Goal: Task Accomplishment & Management: Use online tool/utility

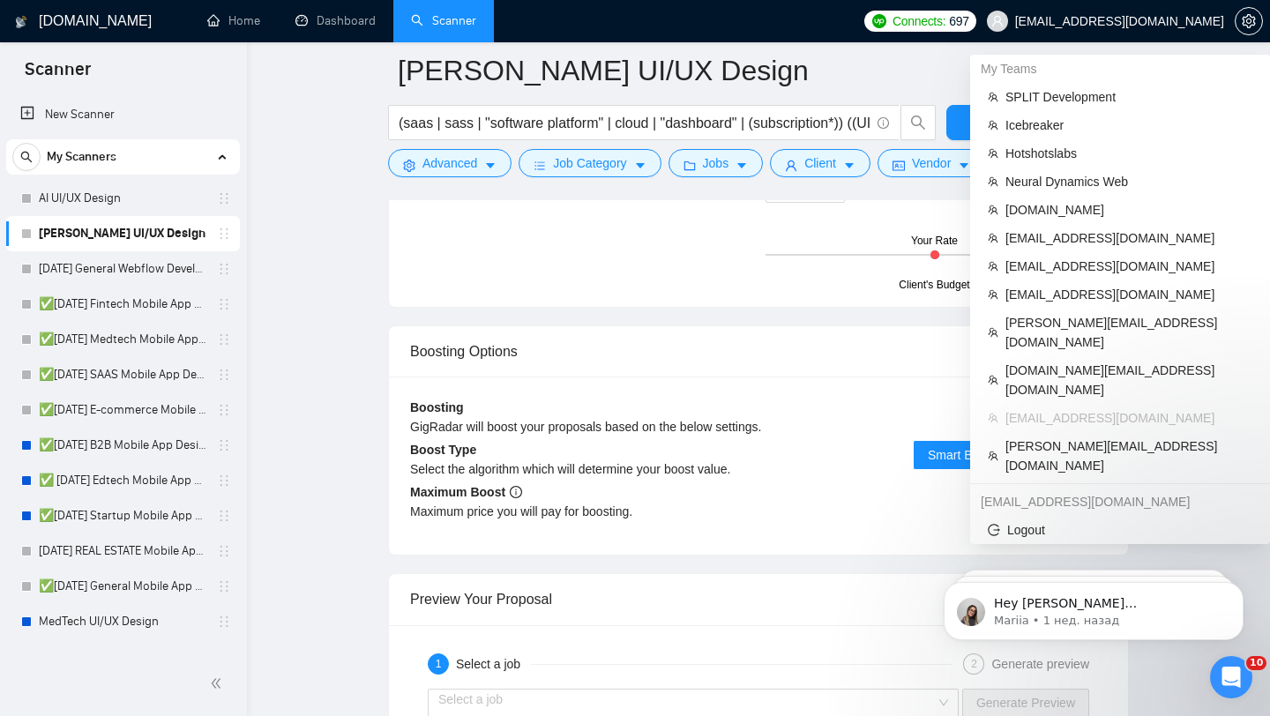
scroll to position [504, 0]
click at [1145, 21] on span "[EMAIL_ADDRESS][DOMAIN_NAME]" at bounding box center [1119, 21] width 209 height 0
click at [1072, 105] on span "SPLIT Development" at bounding box center [1128, 96] width 247 height 19
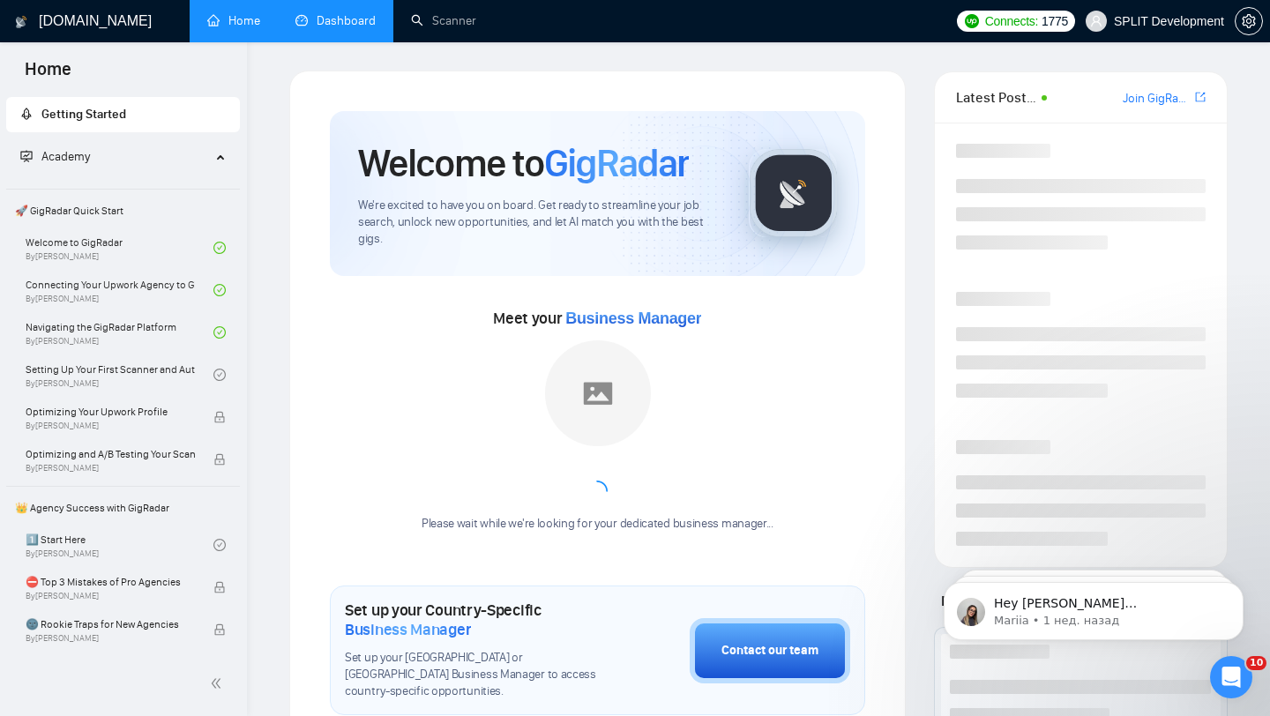
click at [345, 23] on link "Dashboard" at bounding box center [335, 20] width 80 height 15
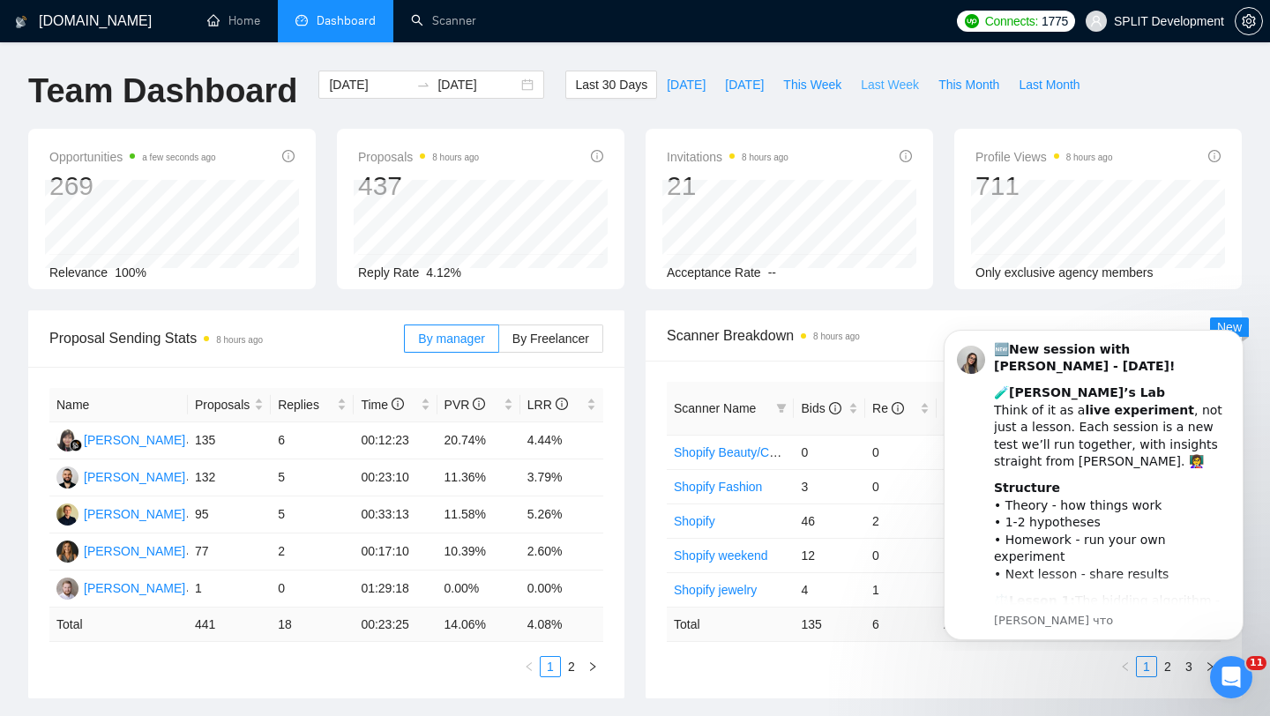
click at [885, 84] on span "Last Week" at bounding box center [890, 84] width 58 height 19
type input "[DATE]"
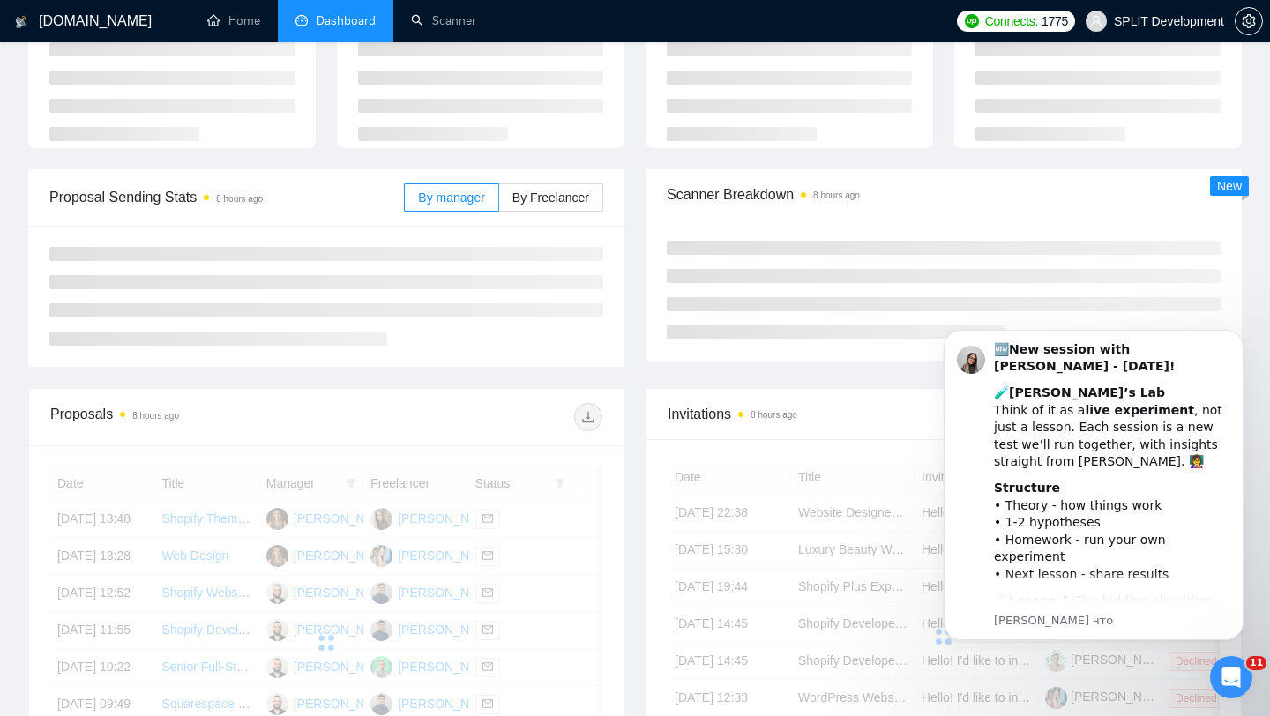
scroll to position [137, 0]
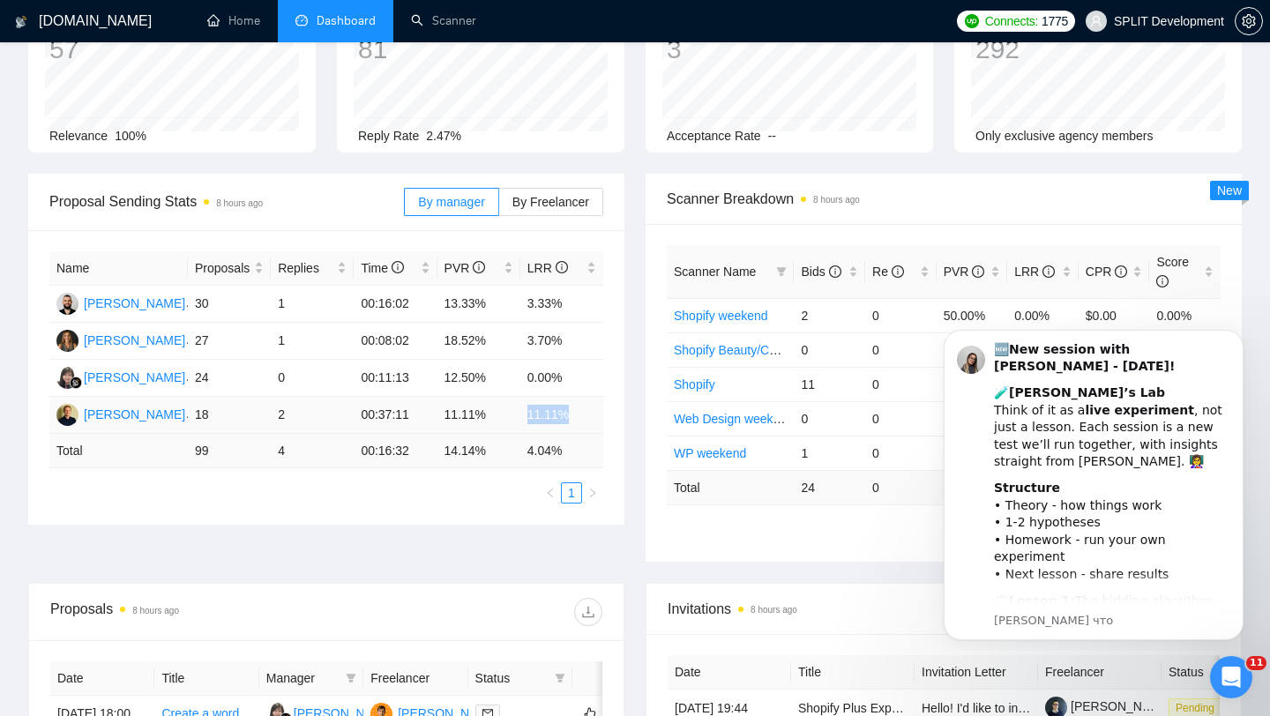
drag, startPoint x: 529, startPoint y: 420, endPoint x: 570, endPoint y: 420, distance: 40.6
click at [570, 420] on td "11.11%" at bounding box center [561, 415] width 83 height 37
drag, startPoint x: 520, startPoint y: 340, endPoint x: 566, endPoint y: 340, distance: 45.9
click at [565, 340] on td "3.70%" at bounding box center [561, 341] width 83 height 37
drag, startPoint x: 519, startPoint y: 303, endPoint x: 576, endPoint y: 308, distance: 57.5
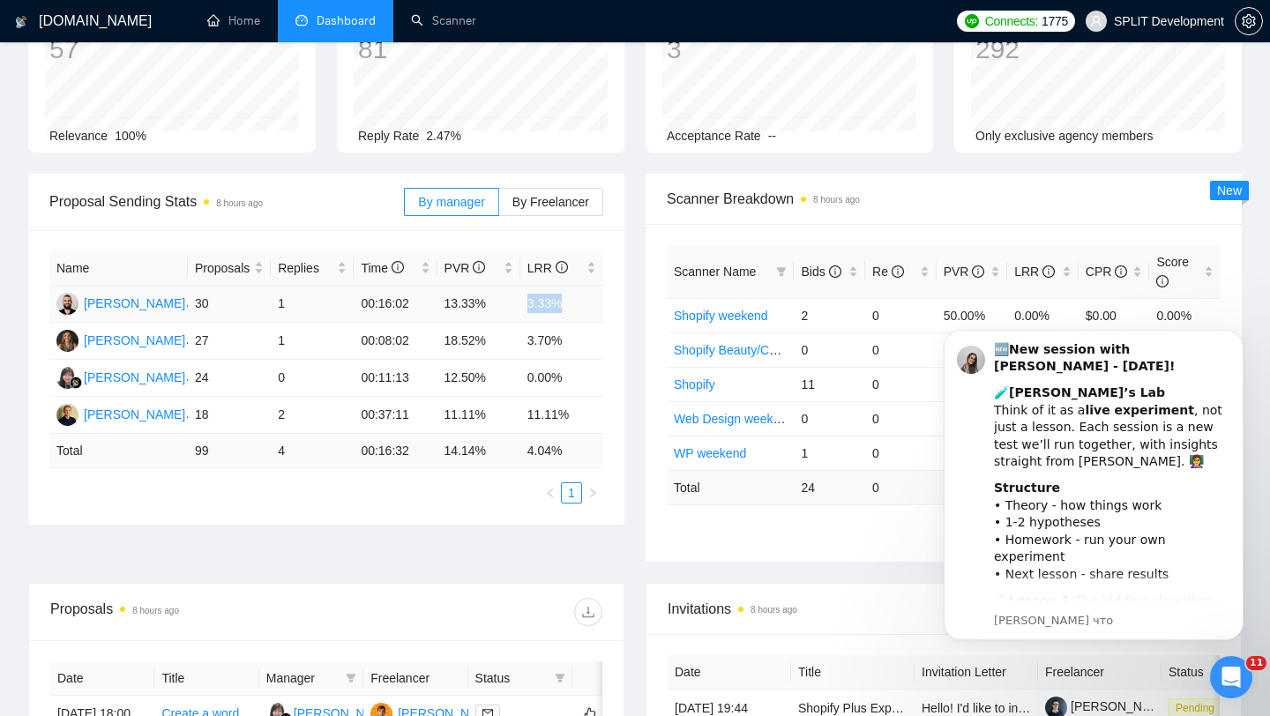
click at [576, 308] on tr "[PERSON_NAME] 30 1 00:16:02 13.33% 3.33%" at bounding box center [326, 304] width 554 height 37
drag, startPoint x: 528, startPoint y: 332, endPoint x: 586, endPoint y: 332, distance: 58.2
click at [583, 332] on td "3.70%" at bounding box center [561, 341] width 83 height 37
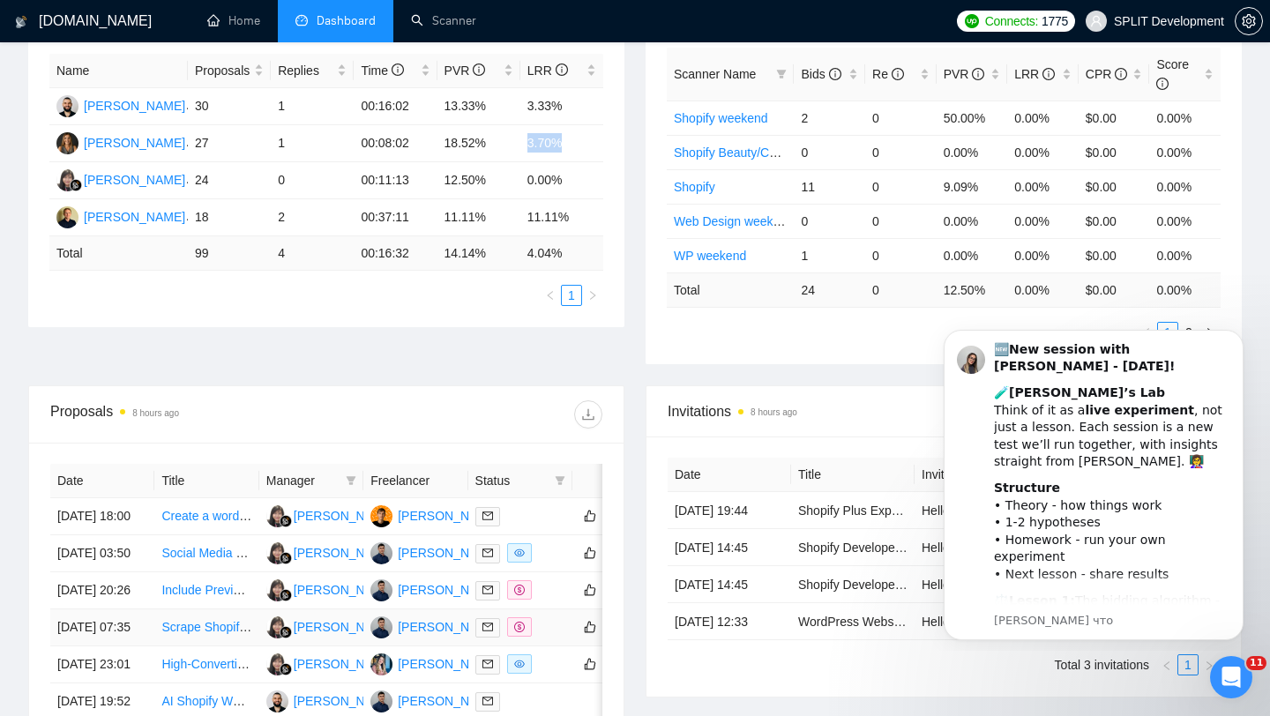
scroll to position [192, 0]
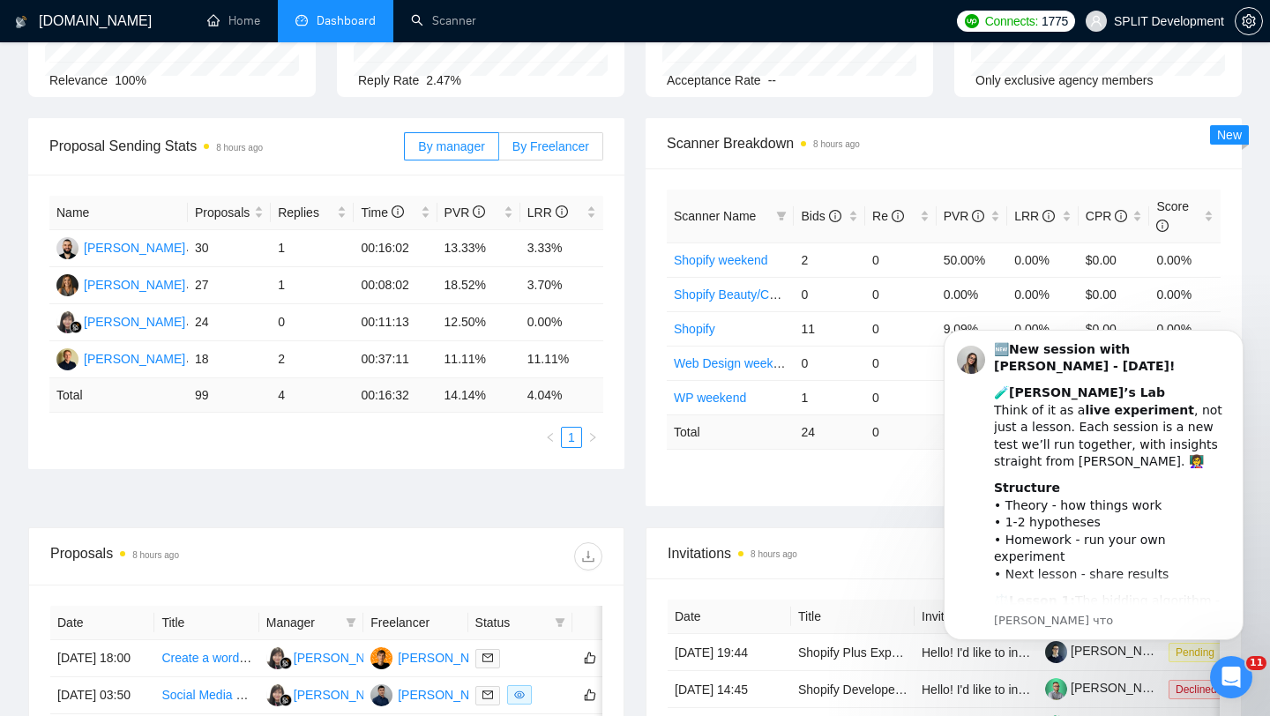
click at [554, 141] on span "By Freelancer" at bounding box center [550, 146] width 77 height 14
click at [499, 151] on input "By Freelancer" at bounding box center [499, 151] width 0 height 0
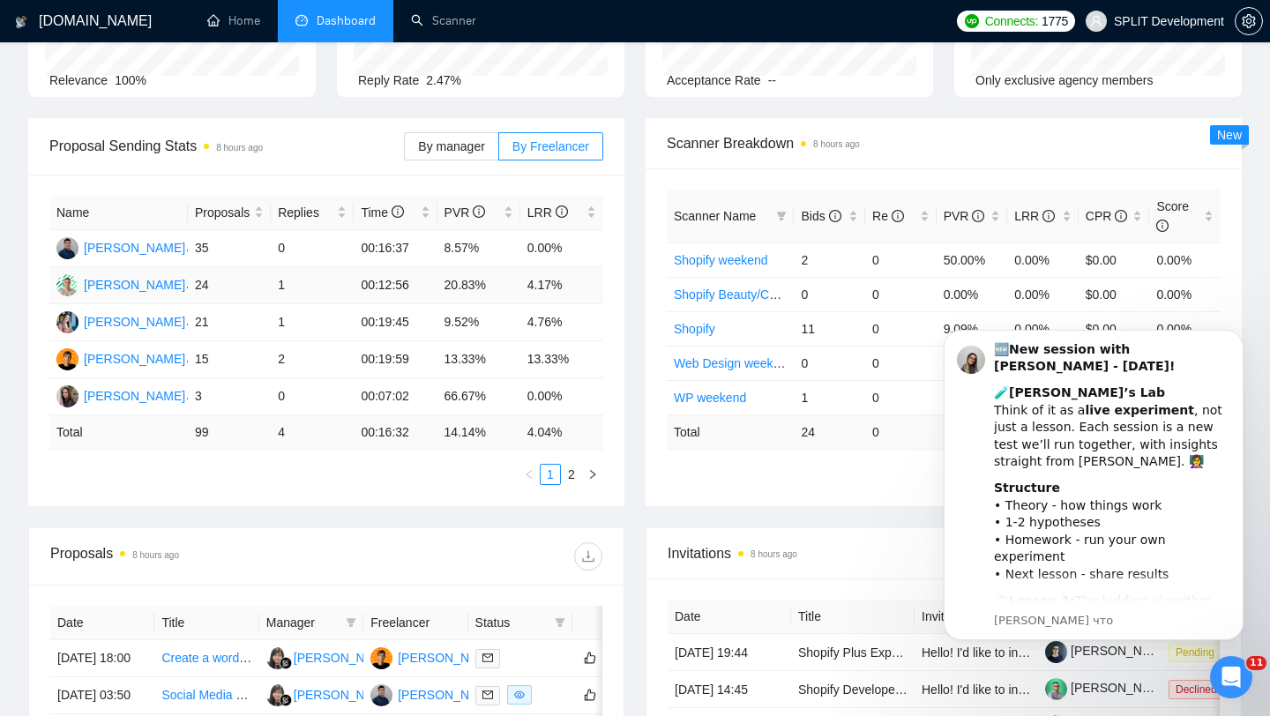
drag, startPoint x: 436, startPoint y: 281, endPoint x: 519, endPoint y: 273, distance: 83.3
click at [519, 274] on td "20.83%" at bounding box center [478, 285] width 83 height 37
drag, startPoint x: 443, startPoint y: 320, endPoint x: 511, endPoint y: 322, distance: 67.9
click at [511, 322] on td "9.52%" at bounding box center [478, 322] width 83 height 37
drag, startPoint x: 437, startPoint y: 242, endPoint x: 564, endPoint y: 261, distance: 128.3
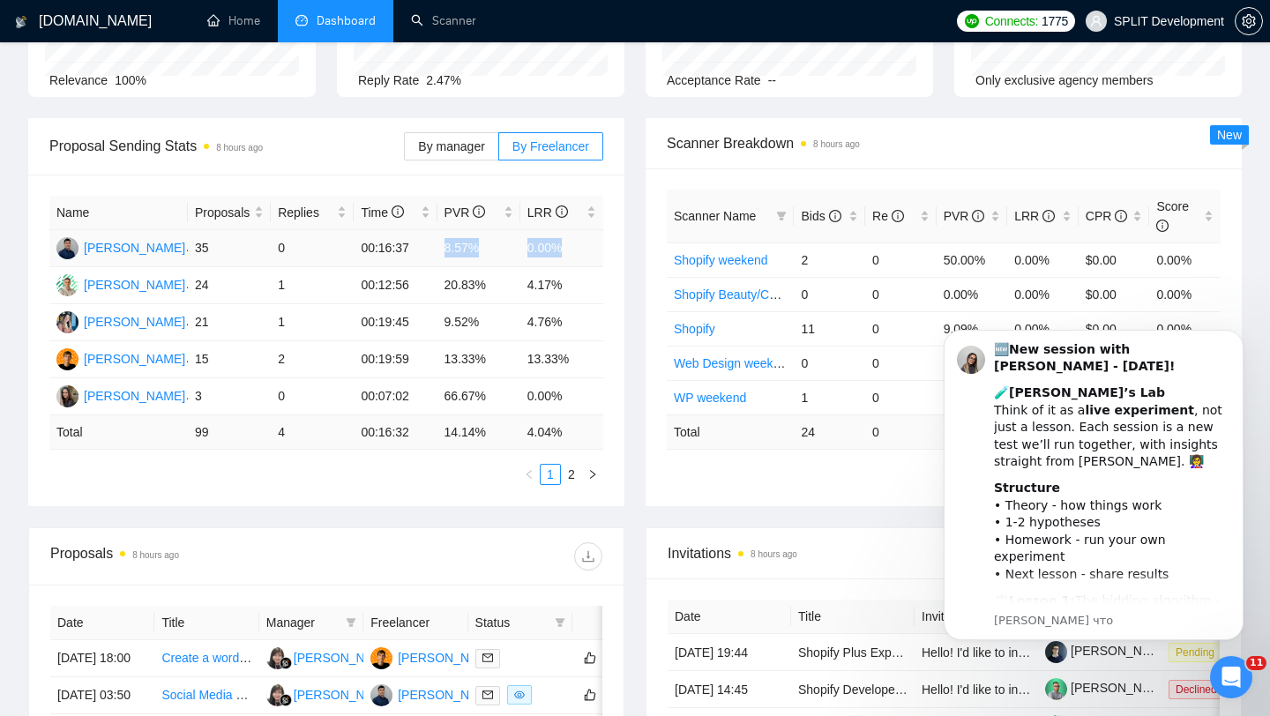
click at [564, 261] on tr "[PERSON_NAME] 35 0 00:16:37 8.57% 0.00%" at bounding box center [326, 248] width 554 height 37
drag, startPoint x: 435, startPoint y: 392, endPoint x: 486, endPoint y: 389, distance: 51.3
click at [486, 389] on tr "[PERSON_NAME] 3 0 00:07:02 66.67% 0.00%" at bounding box center [326, 396] width 554 height 37
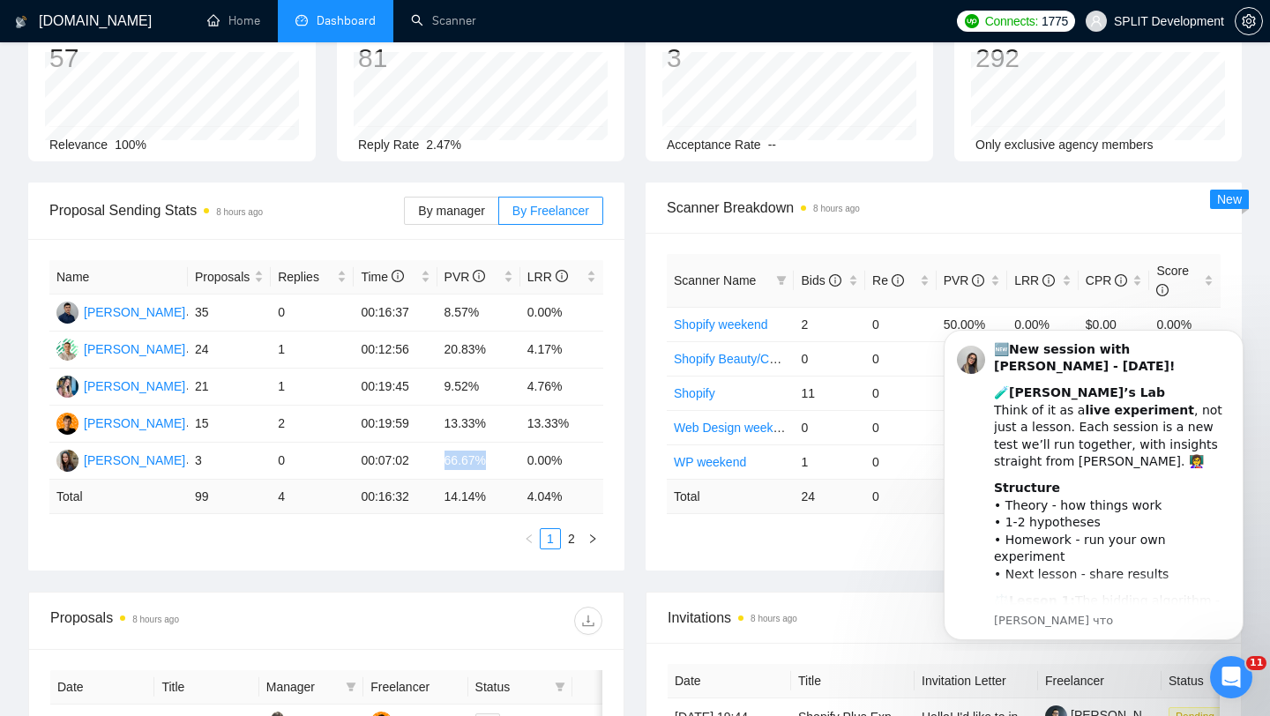
scroll to position [148, 0]
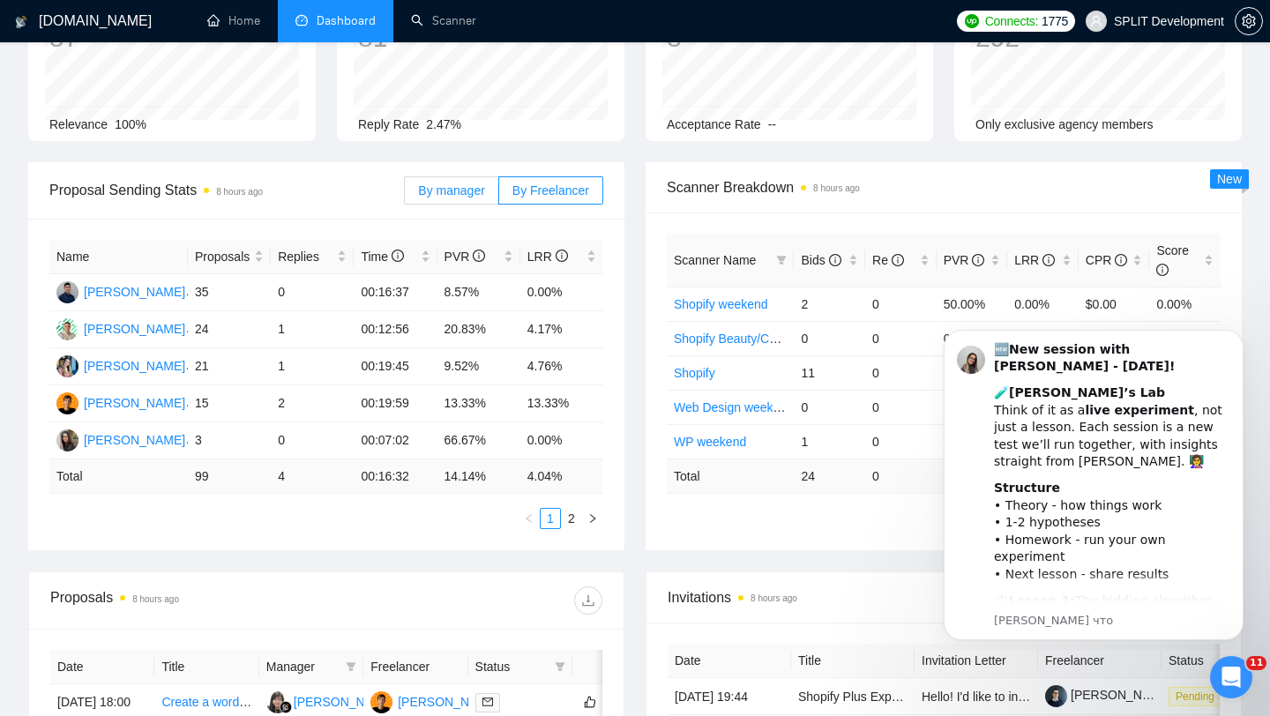
click at [468, 192] on span "By manager" at bounding box center [451, 190] width 66 height 14
click at [405, 195] on input "By manager" at bounding box center [405, 195] width 0 height 0
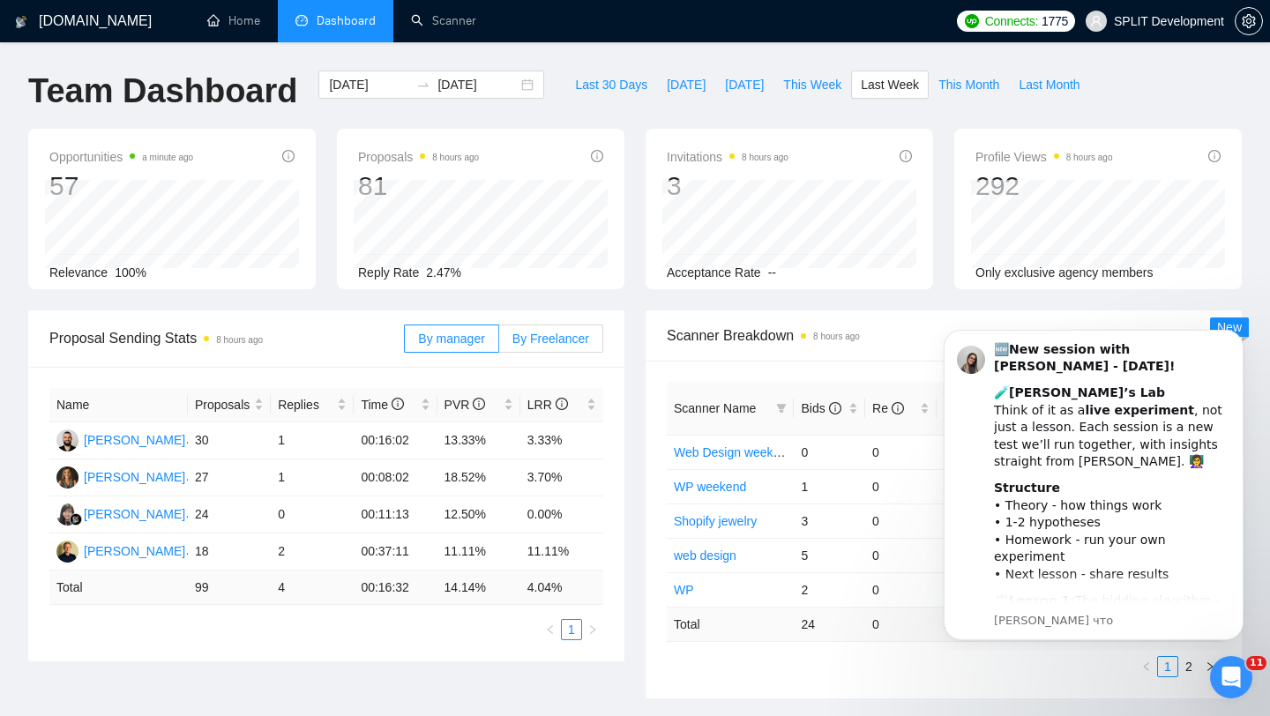
click at [525, 347] on label "By Freelancer" at bounding box center [551, 339] width 104 height 28
click at [499, 343] on input "By Freelancer" at bounding box center [499, 343] width 0 height 0
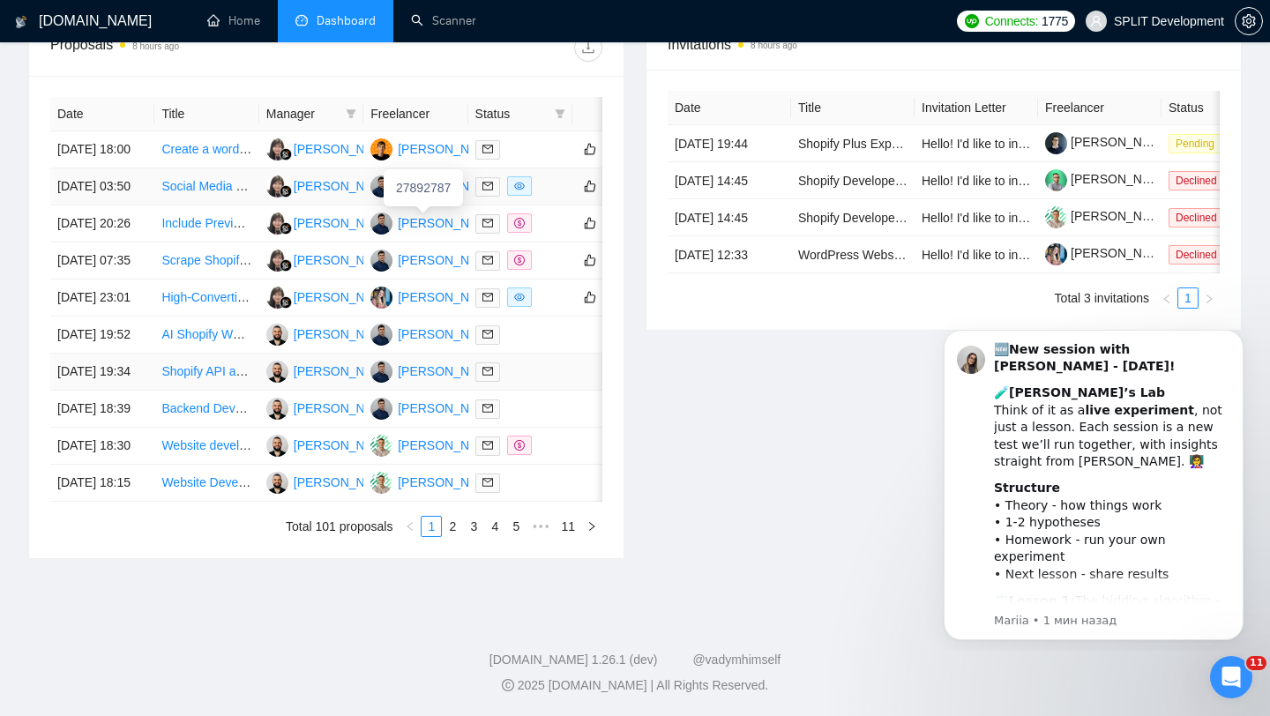
scroll to position [824, 0]
click at [555, 325] on div at bounding box center [520, 335] width 90 height 20
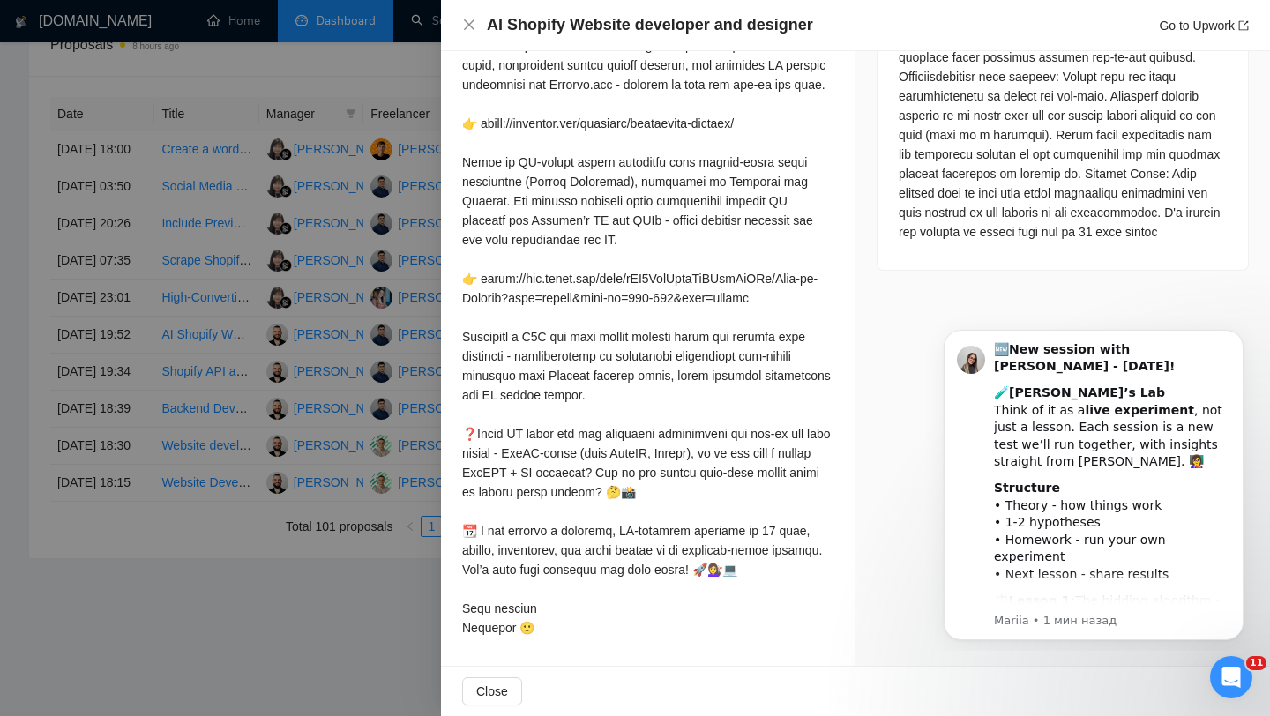
scroll to position [1021, 0]
click at [332, 207] on div at bounding box center [635, 358] width 1270 height 716
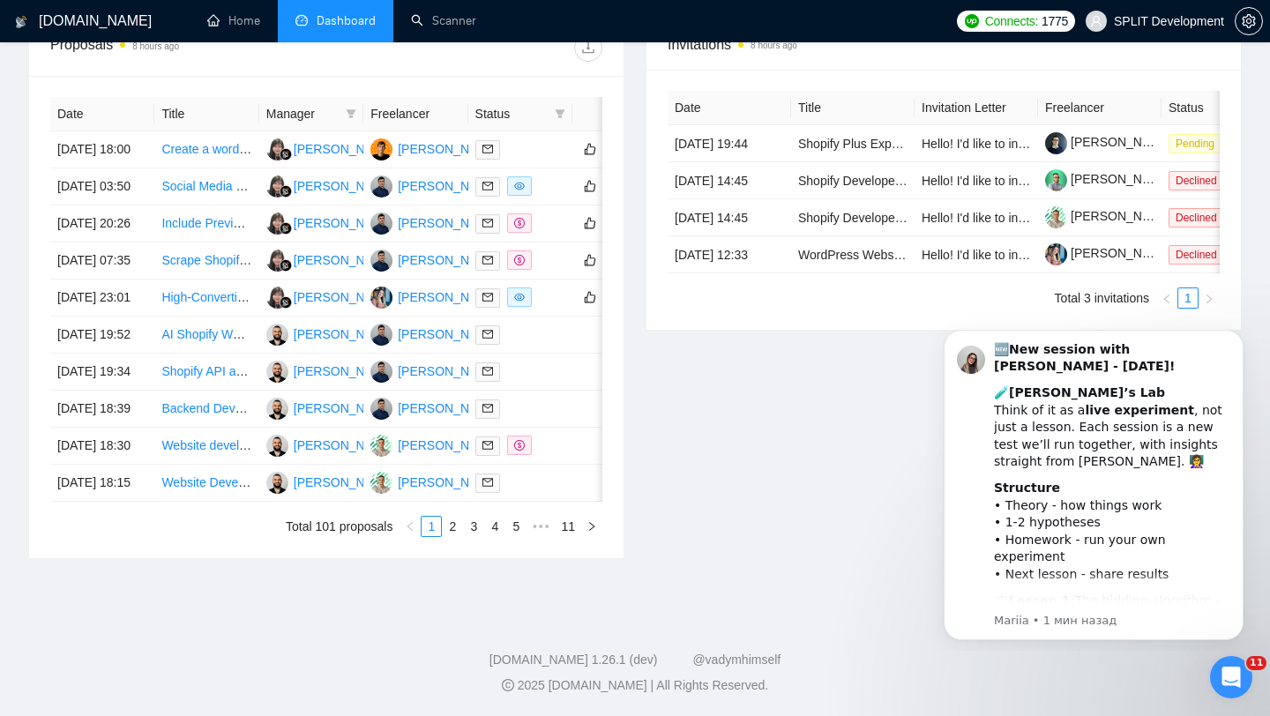
scroll to position [0, 0]
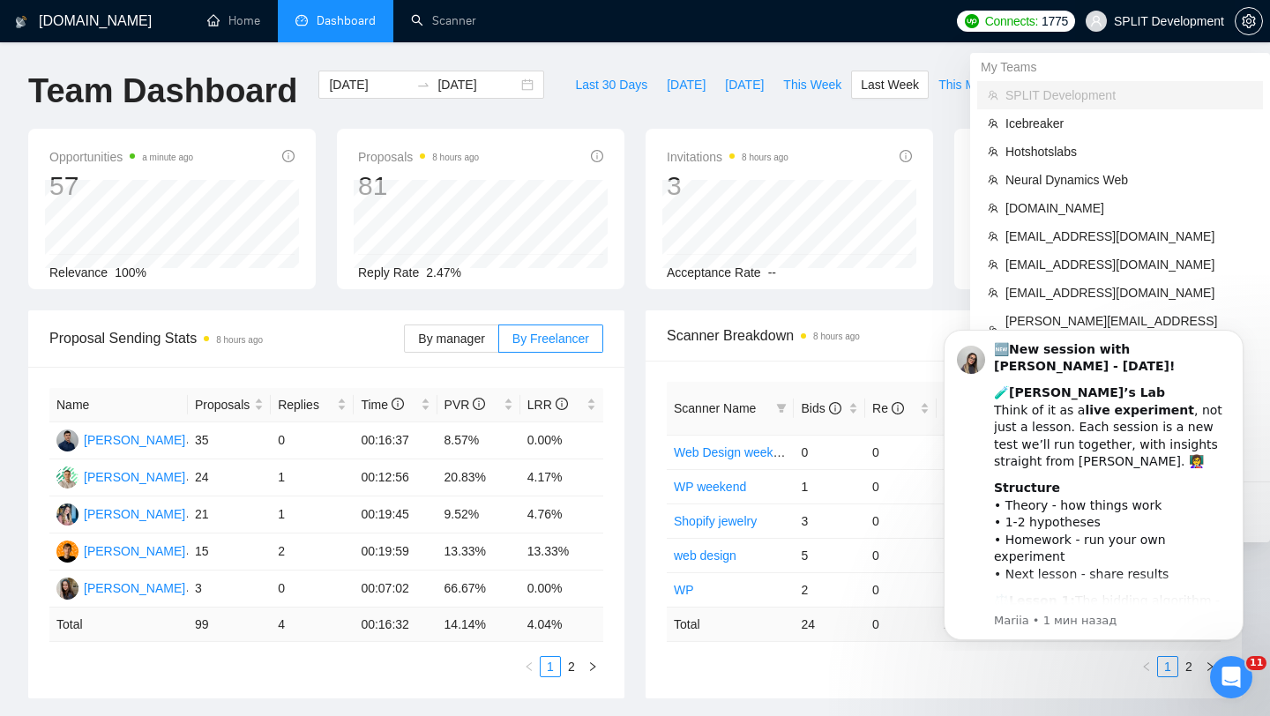
click at [1165, 21] on span "SPLIT Development" at bounding box center [1169, 21] width 110 height 0
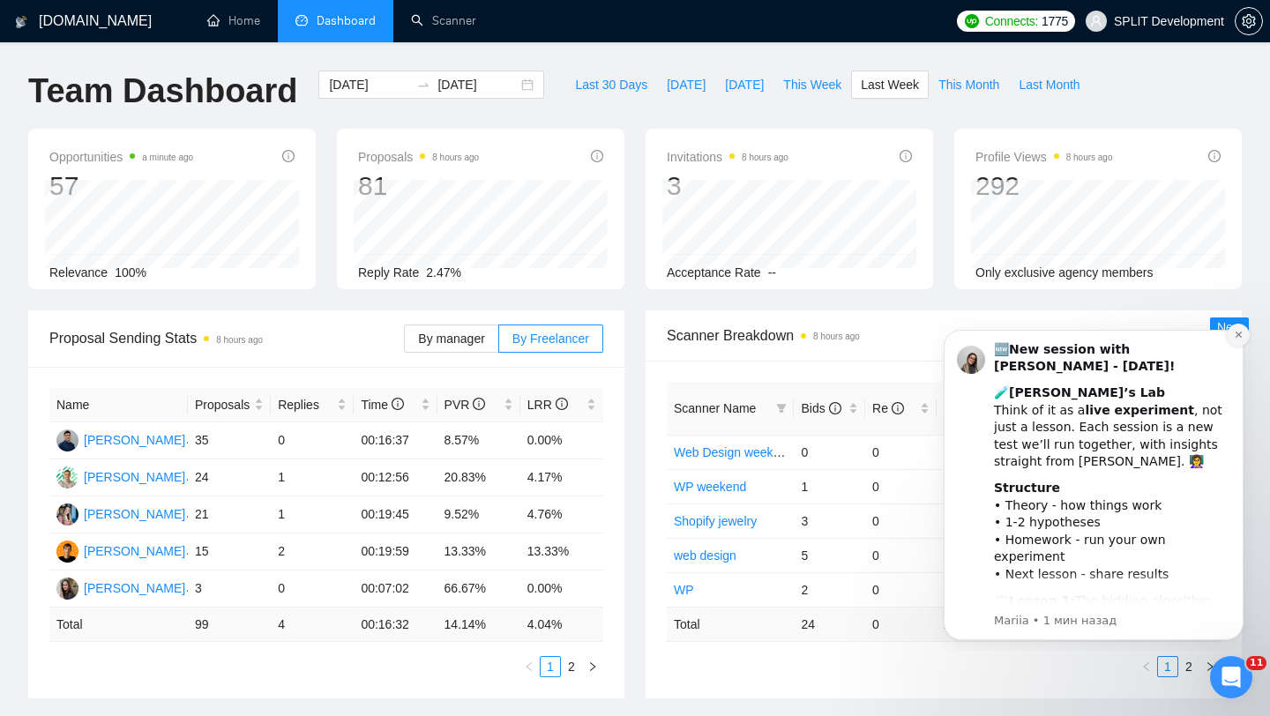
click at [1235, 337] on icon "Dismiss notification" at bounding box center [1239, 335] width 10 height 10
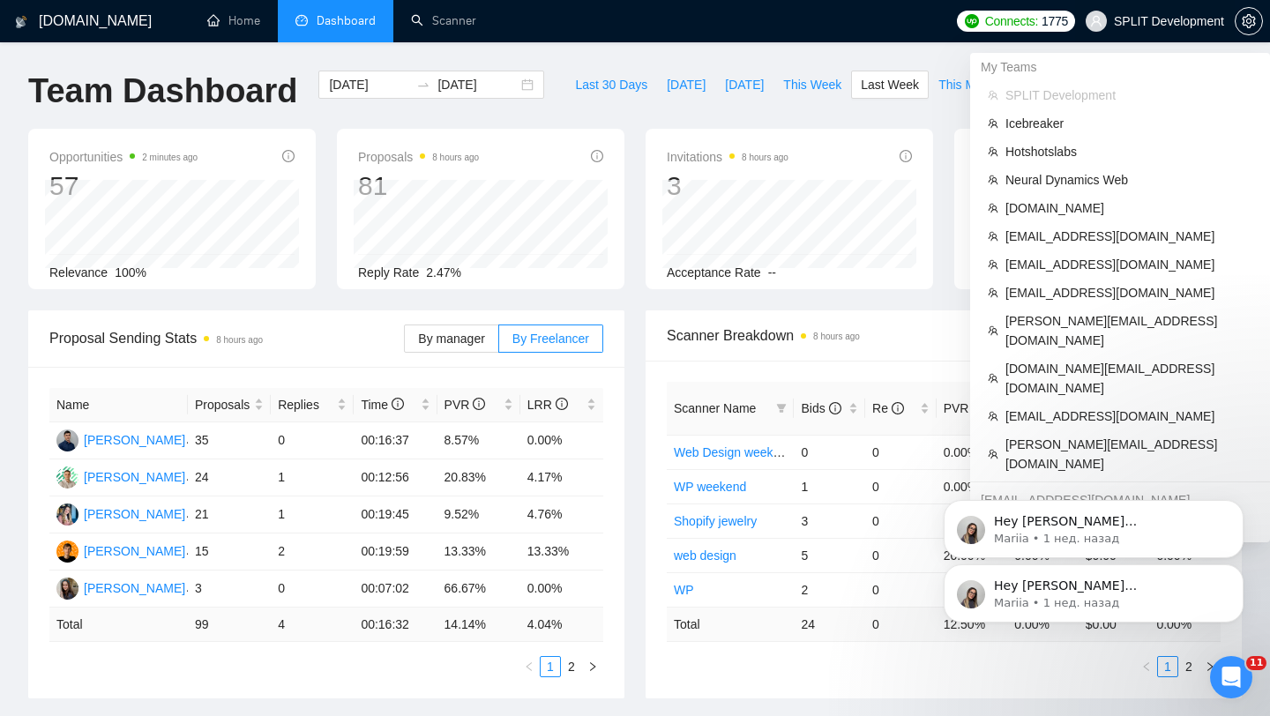
click at [1161, 21] on span "SPLIT Development" at bounding box center [1169, 21] width 110 height 0
click at [1020, 209] on span "[DOMAIN_NAME]" at bounding box center [1128, 207] width 247 height 19
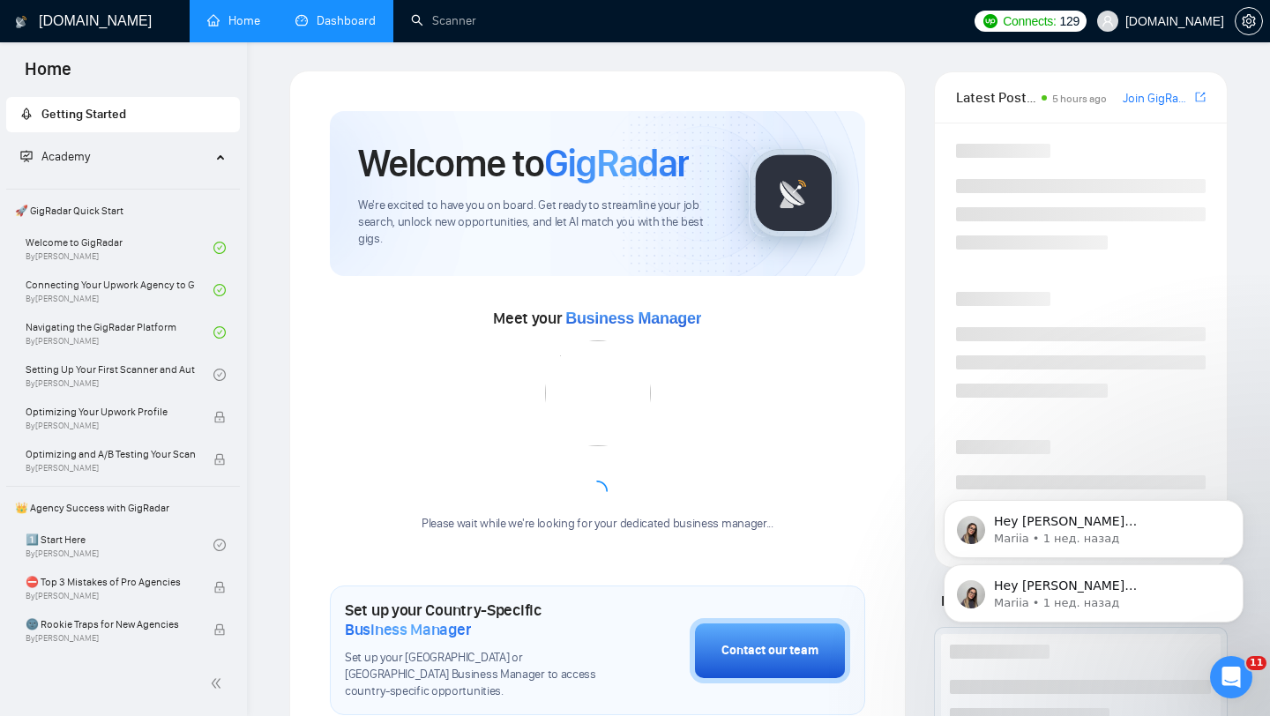
click at [302, 20] on link "Dashboard" at bounding box center [335, 20] width 80 height 15
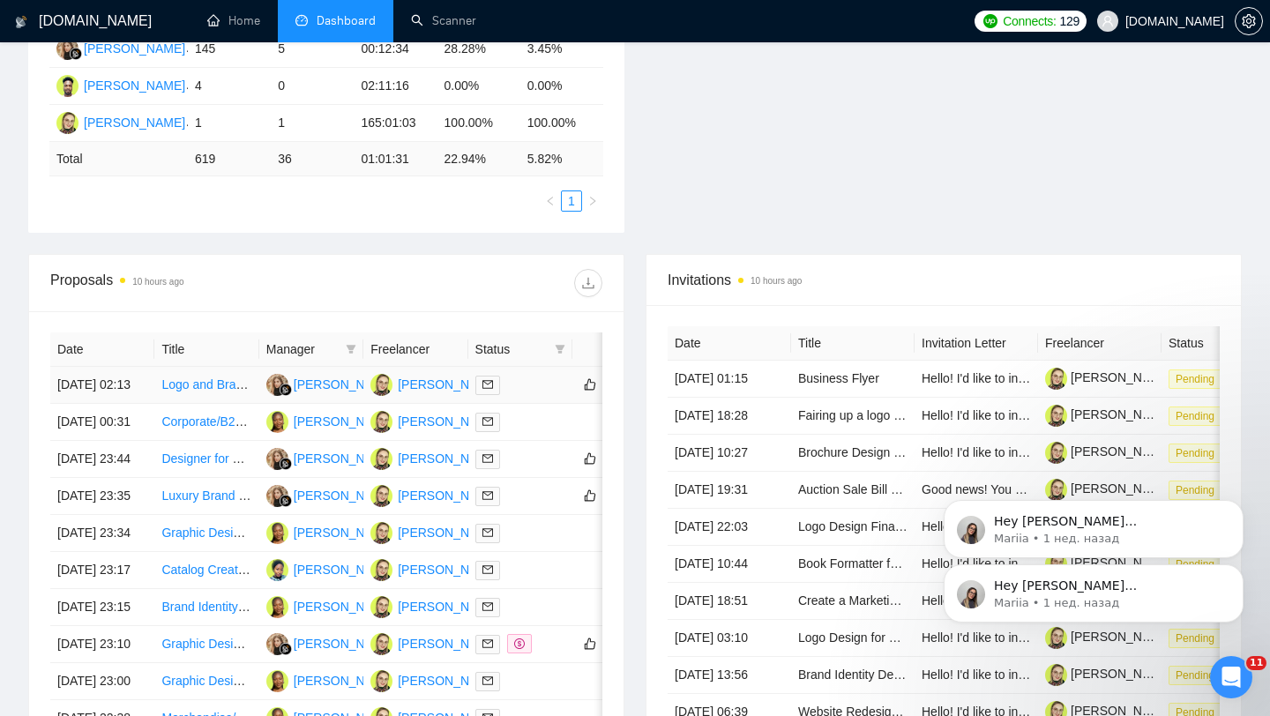
scroll to position [506, 0]
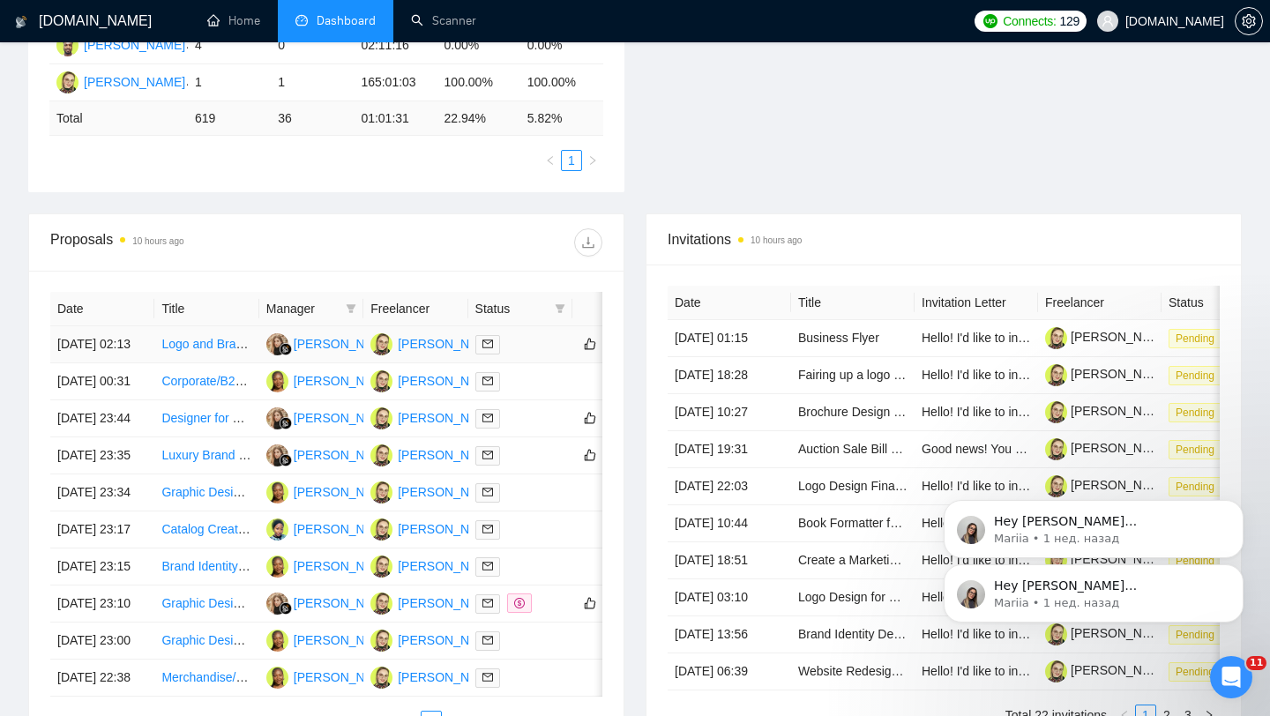
click at [546, 354] on div at bounding box center [520, 344] width 90 height 20
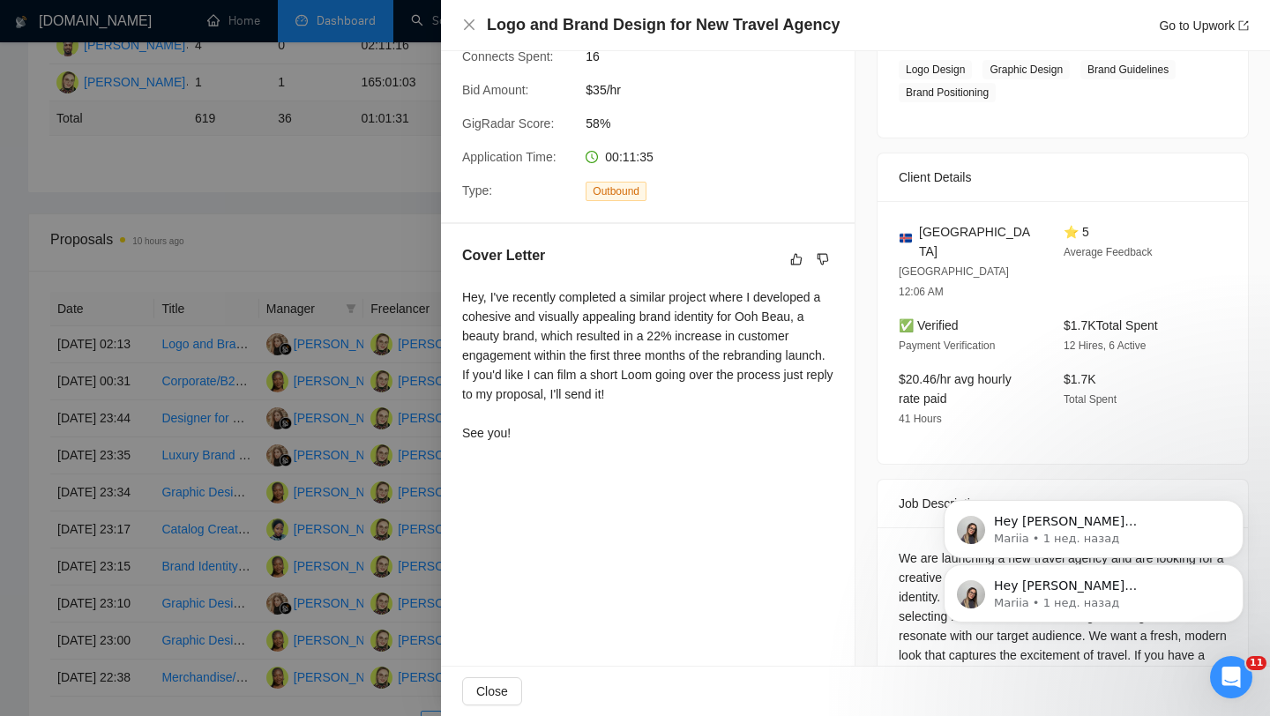
scroll to position [331, 0]
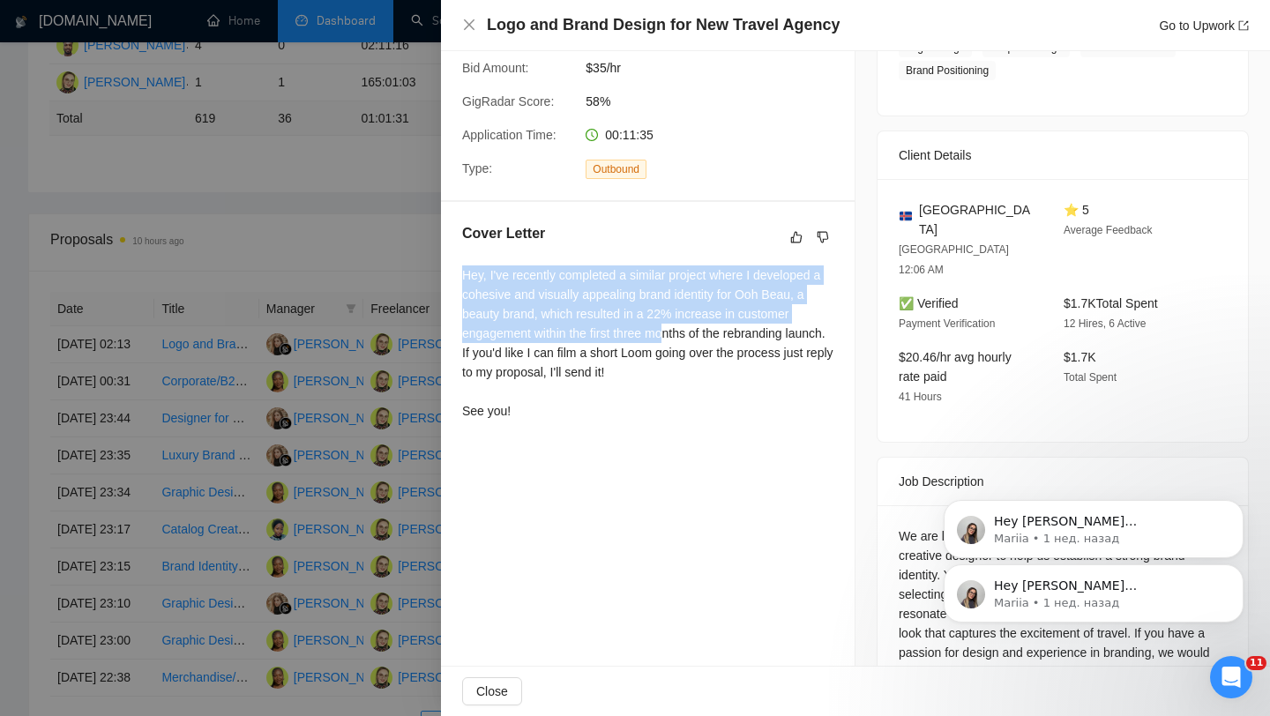
drag, startPoint x: 466, startPoint y: 274, endPoint x: 672, endPoint y: 335, distance: 215.1
click at [672, 335] on div "Hey, I've recently completed a similar project where I developed a cohesive and…" at bounding box center [647, 342] width 371 height 155
click at [554, 309] on div "Hey, I've recently completed a similar project where I developed a cohesive and…" at bounding box center [647, 342] width 371 height 155
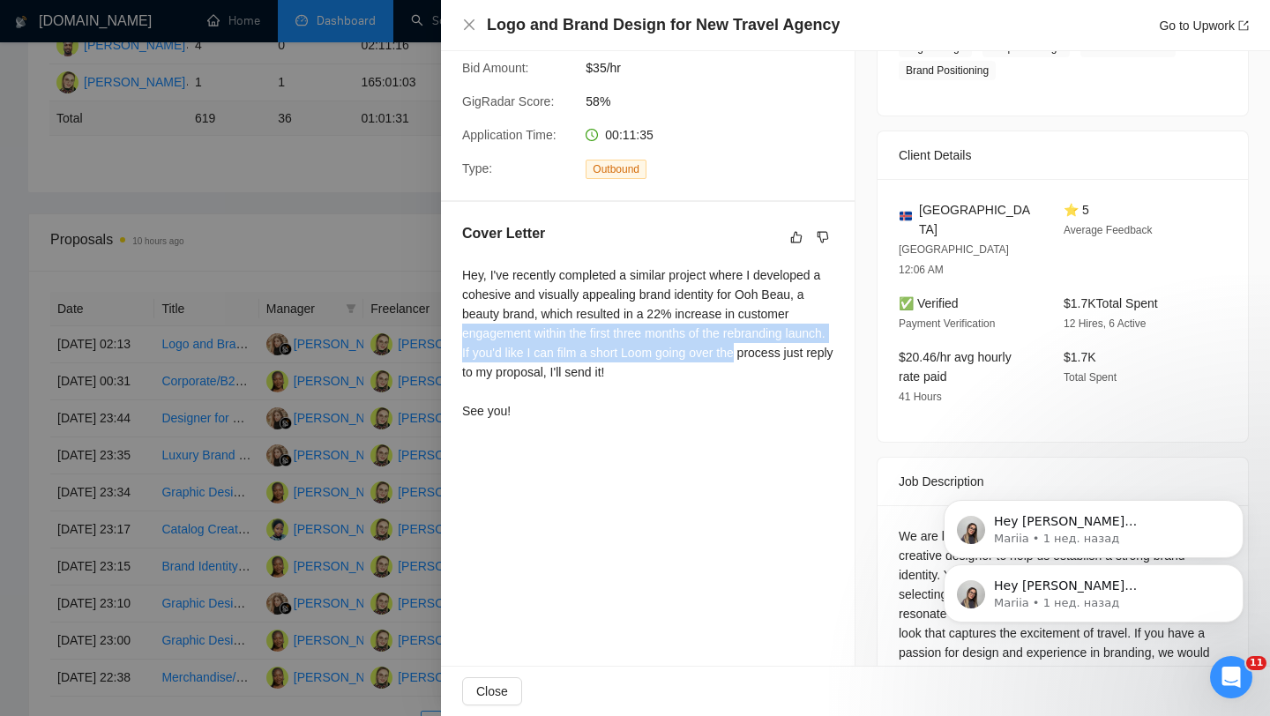
drag, startPoint x: 464, startPoint y: 338, endPoint x: 790, endPoint y: 358, distance: 326.9
click at [790, 358] on div "Hey, I've recently completed a similar project where I developed a cohesive and…" at bounding box center [647, 342] width 371 height 155
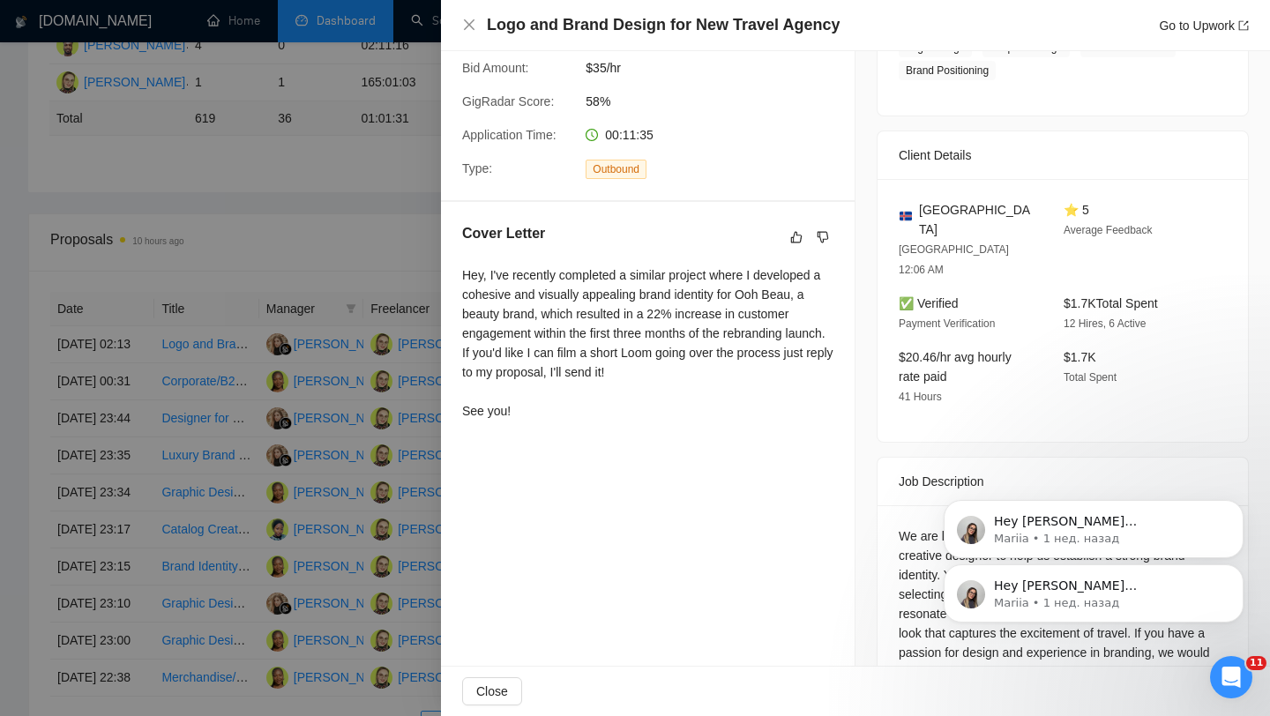
click at [573, 366] on div "Hey, I've recently completed a similar project where I developed a cohesive and…" at bounding box center [647, 342] width 371 height 155
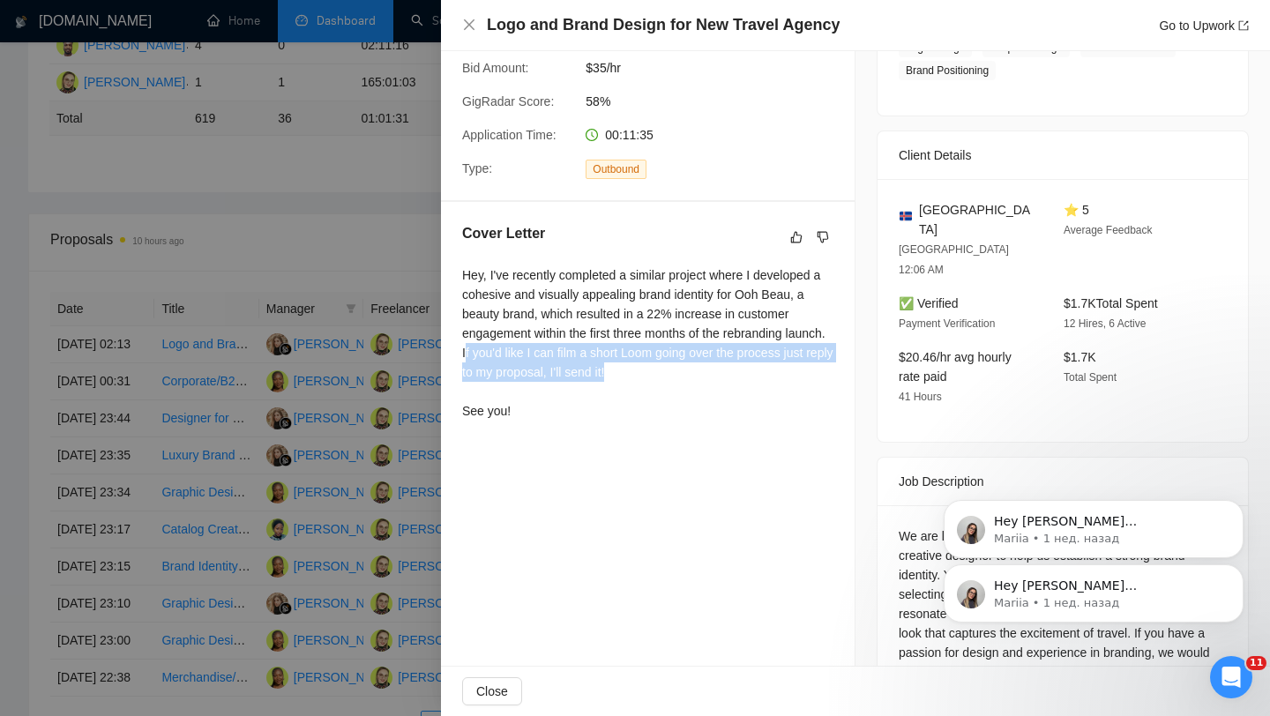
drag, startPoint x: 510, startPoint y: 351, endPoint x: 741, endPoint y: 377, distance: 232.4
click at [741, 377] on div "Hey, I've recently completed a similar project where I developed a cohesive and…" at bounding box center [647, 342] width 371 height 155
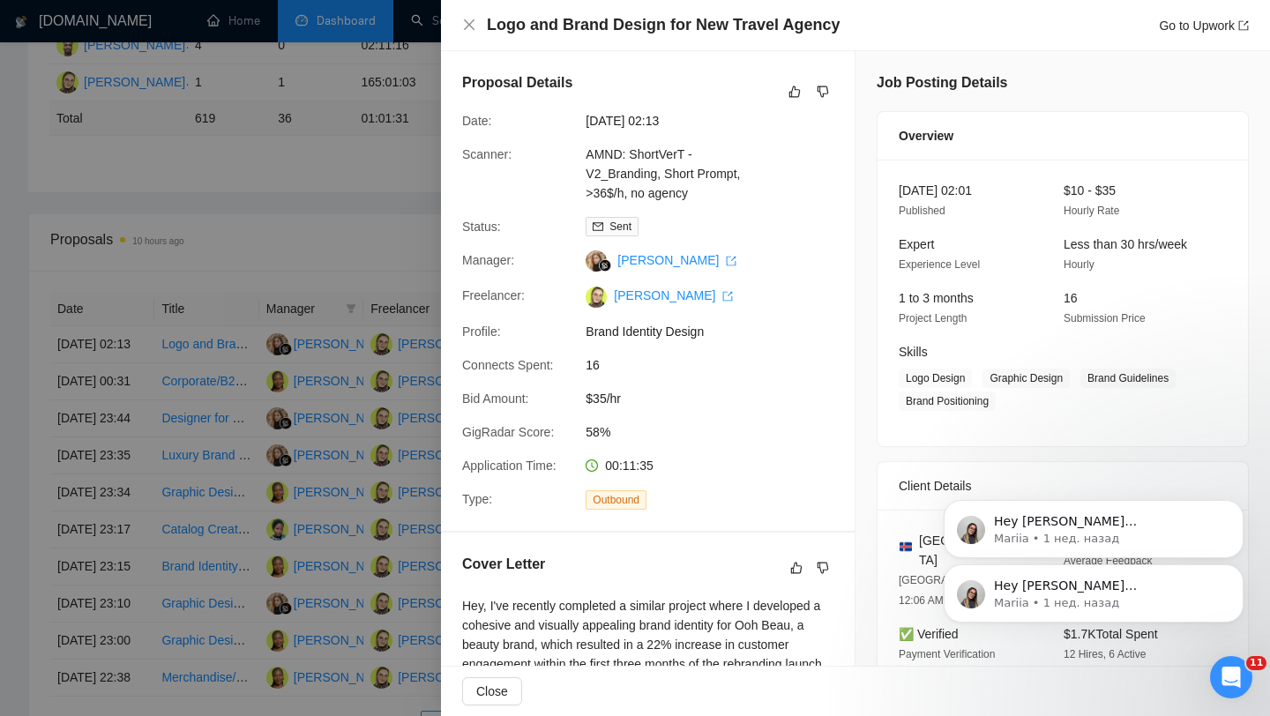
scroll to position [374, 0]
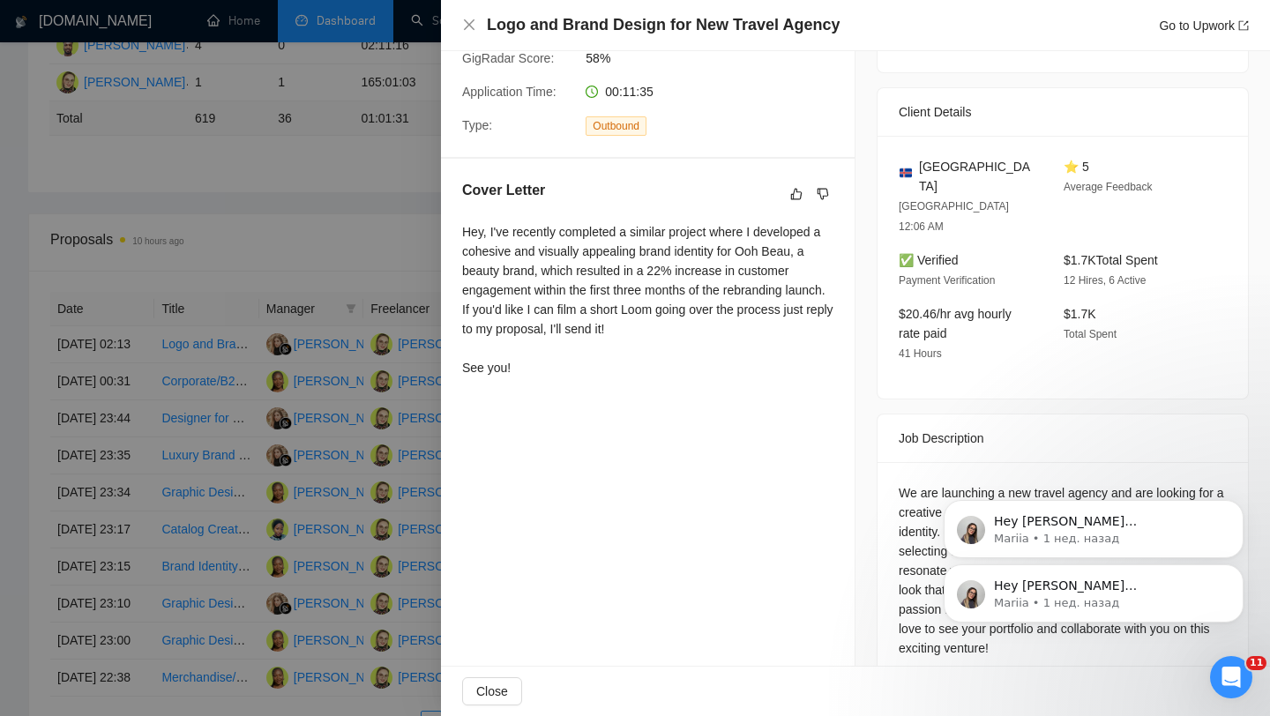
click at [471, 409] on div "Proposal Details Date: [DATE] 02:13 Scanner: AMND: ShortVerT - V2_Branding, Sho…" at bounding box center [648, 192] width 414 height 1031
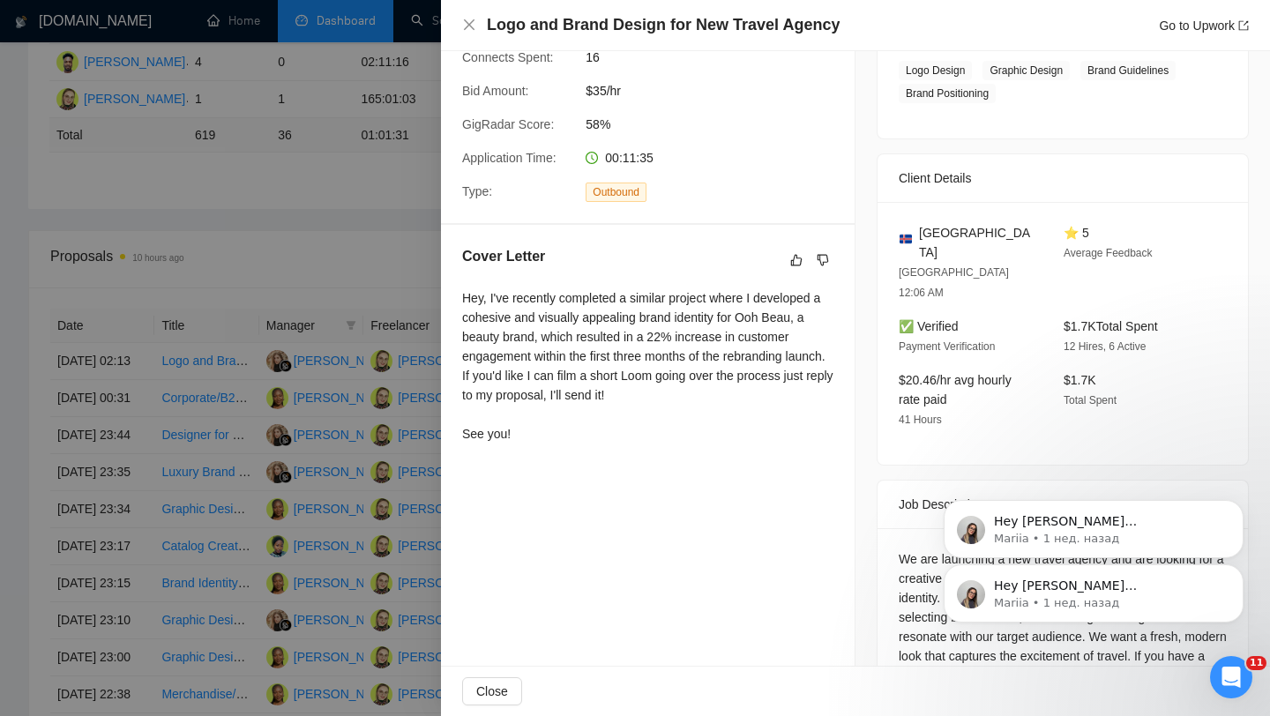
scroll to position [320, 0]
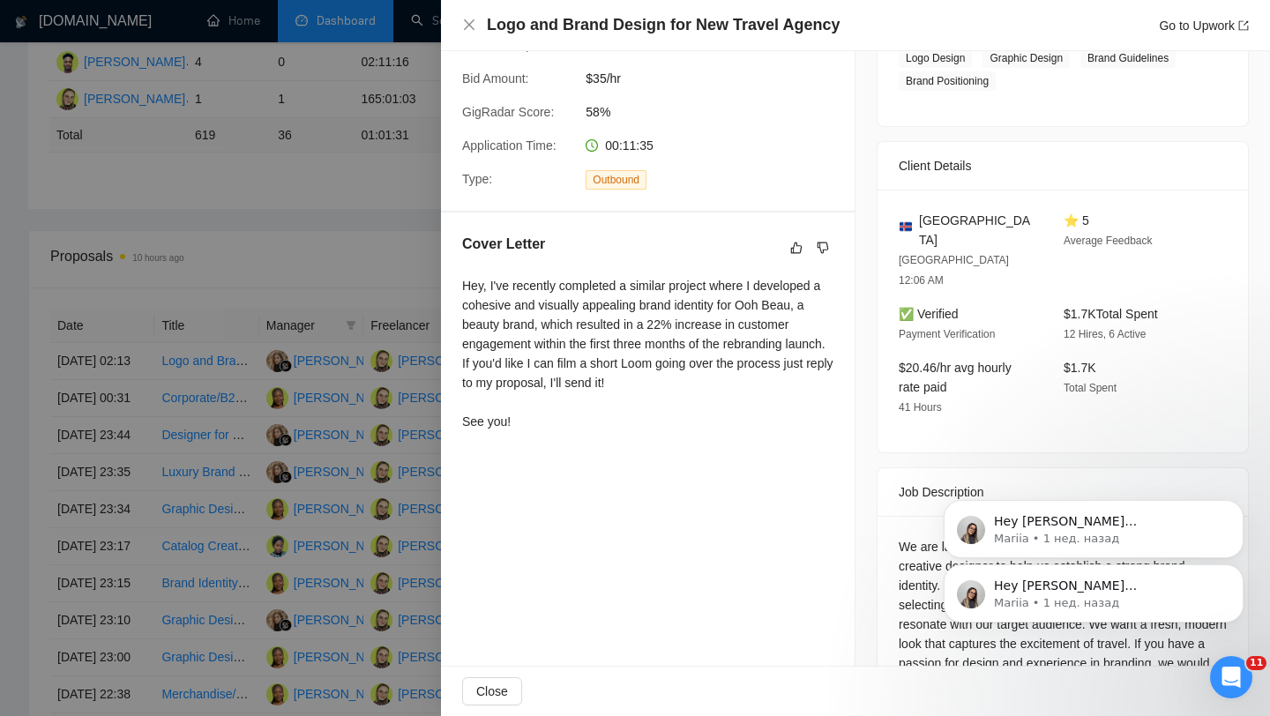
click at [339, 205] on div at bounding box center [635, 358] width 1270 height 716
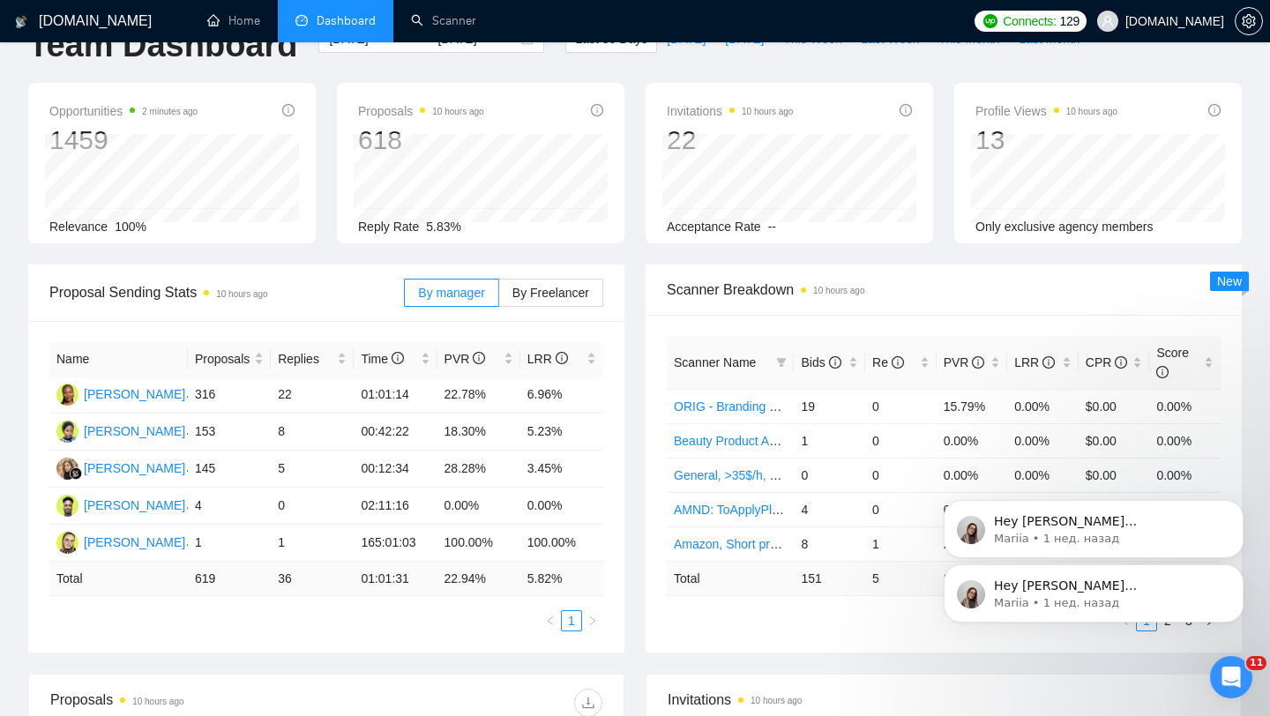
scroll to position [0, 0]
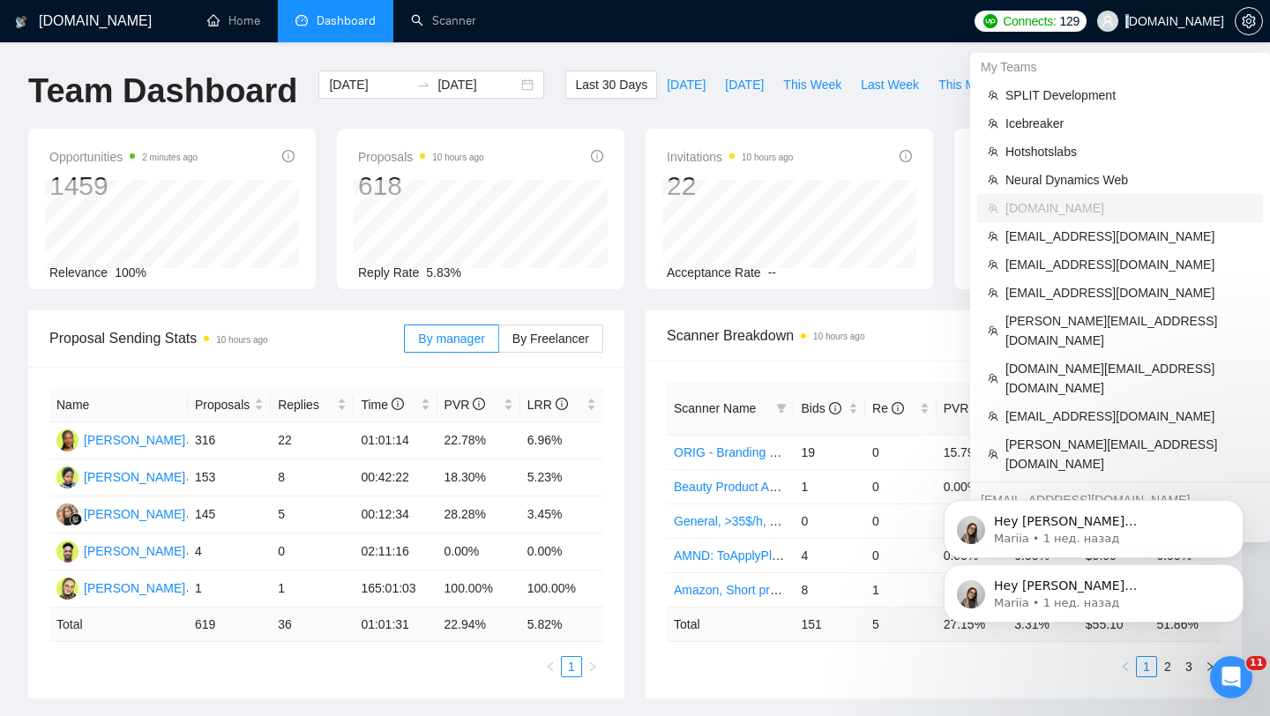
click at [1125, 21] on span "[DOMAIN_NAME]" at bounding box center [1174, 21] width 99 height 0
click at [1062, 87] on span "SPLIT Development" at bounding box center [1128, 95] width 247 height 19
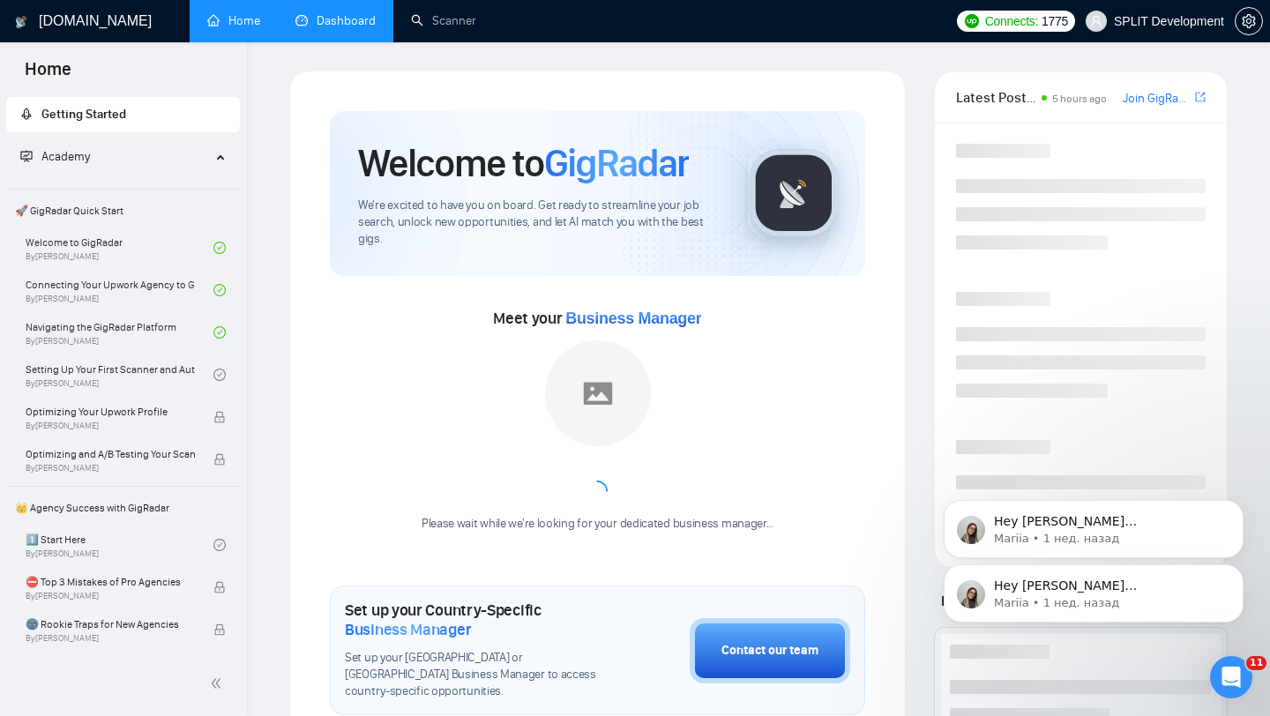
click at [336, 15] on link "Dashboard" at bounding box center [335, 20] width 80 height 15
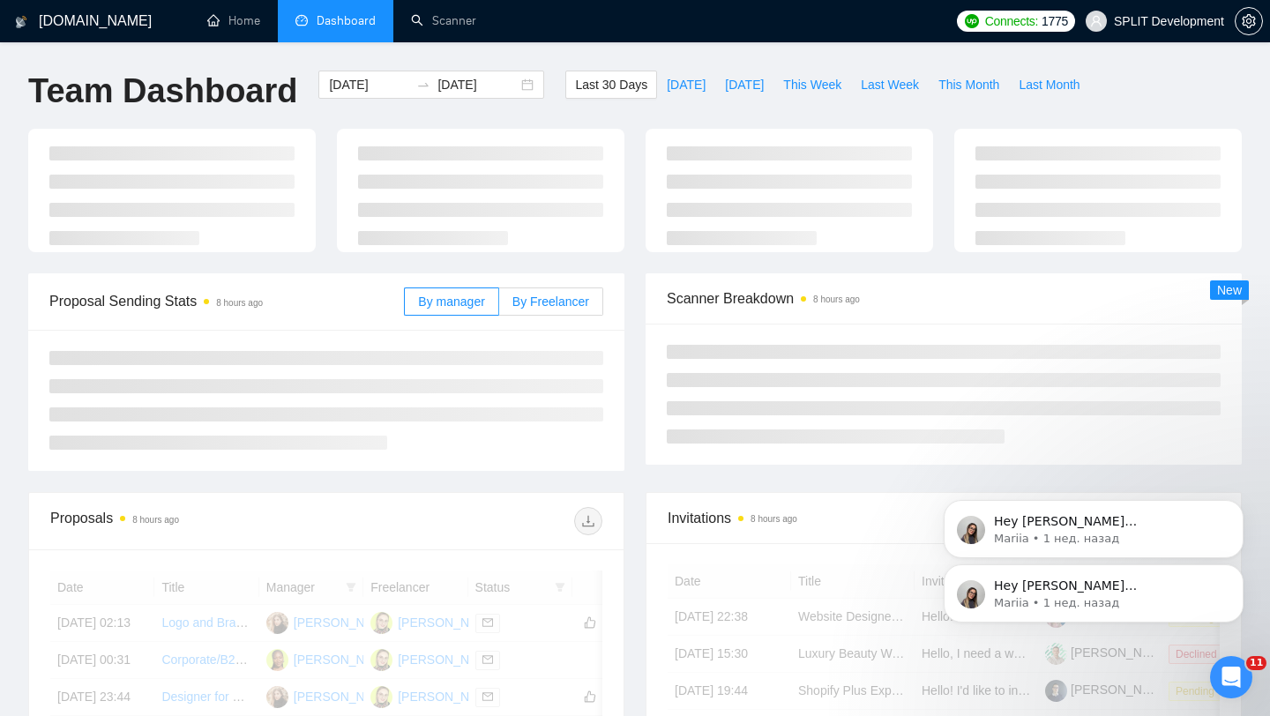
click at [536, 311] on label "By Freelancer" at bounding box center [551, 301] width 104 height 28
click at [499, 306] on input "By Freelancer" at bounding box center [499, 306] width 0 height 0
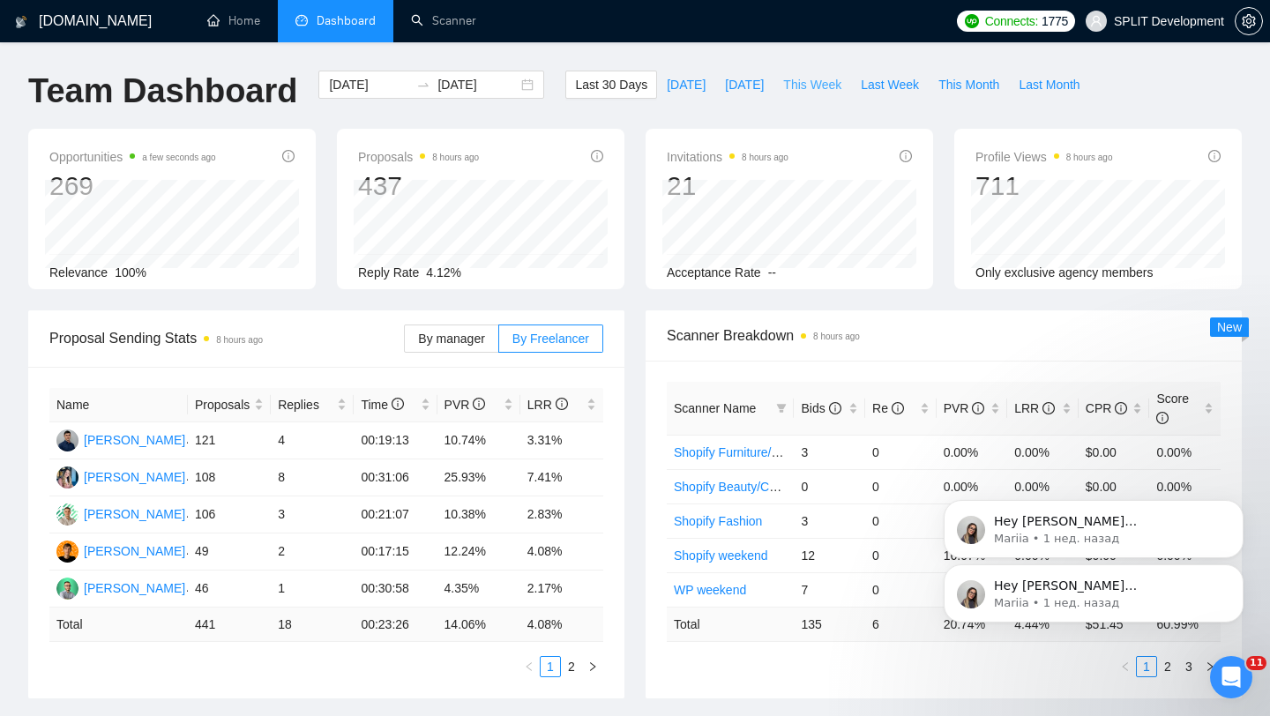
click at [806, 82] on span "This Week" at bounding box center [812, 84] width 58 height 19
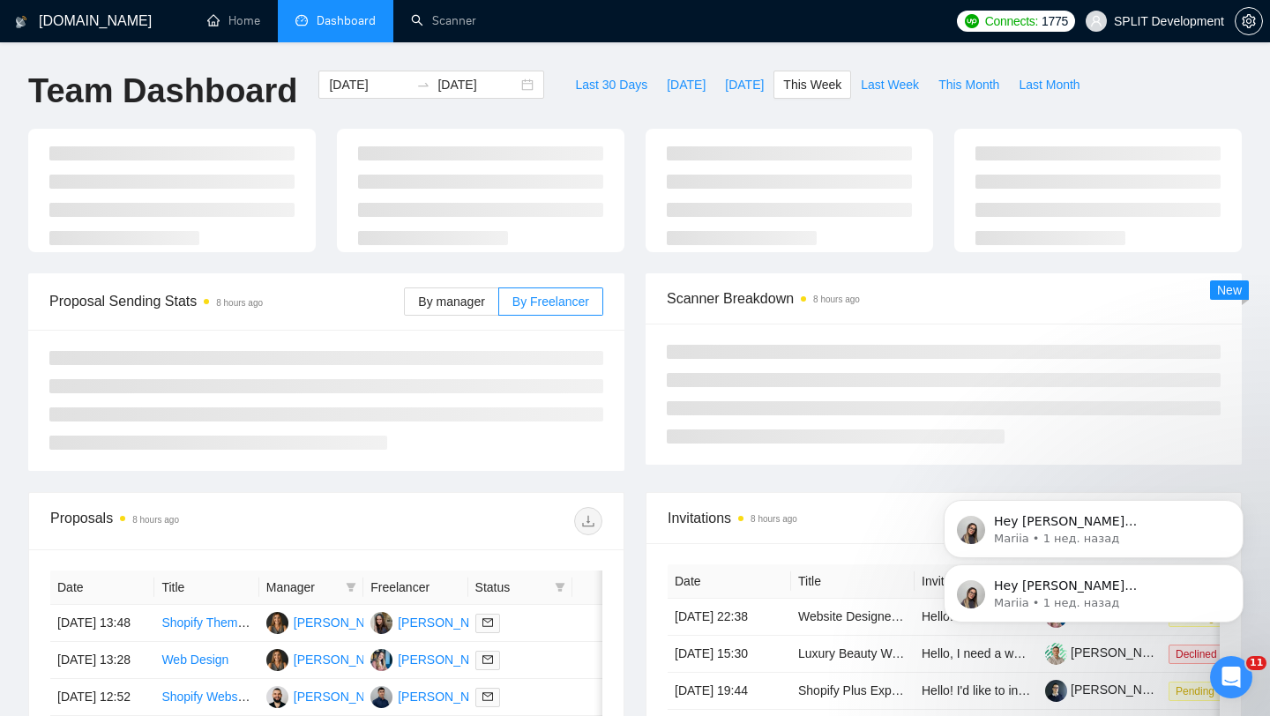
type input "[DATE]"
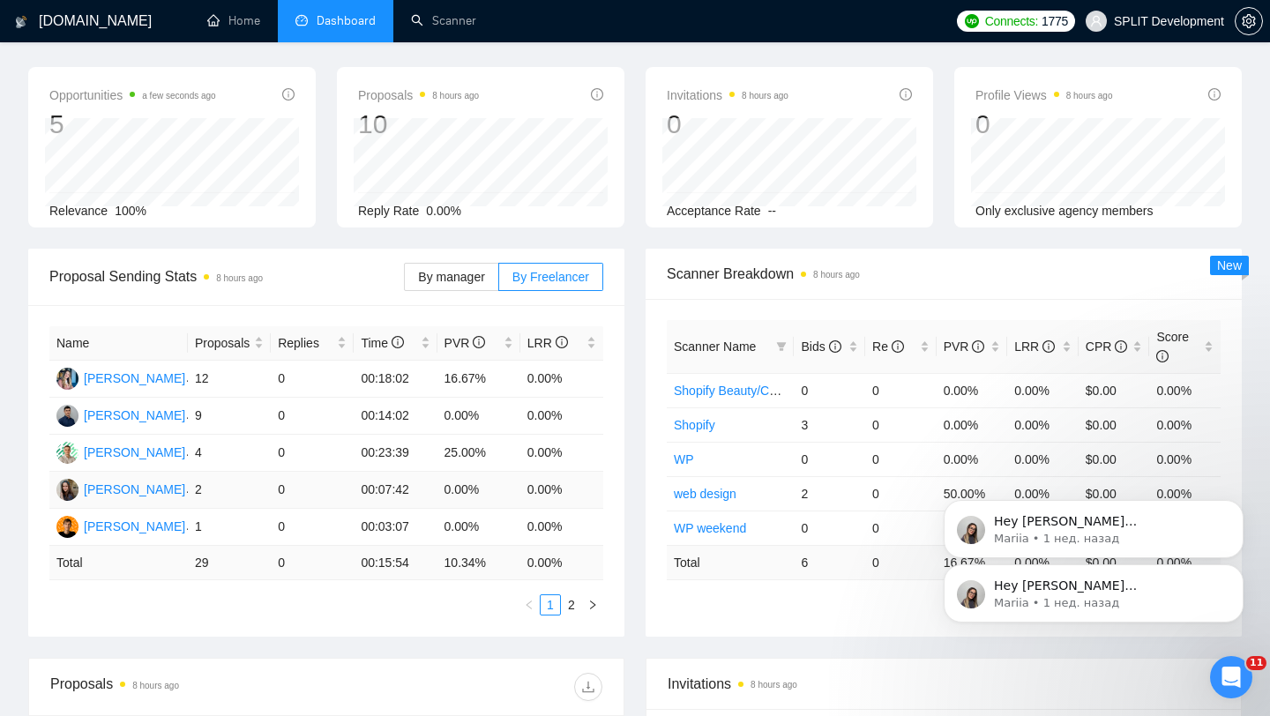
scroll to position [44, 0]
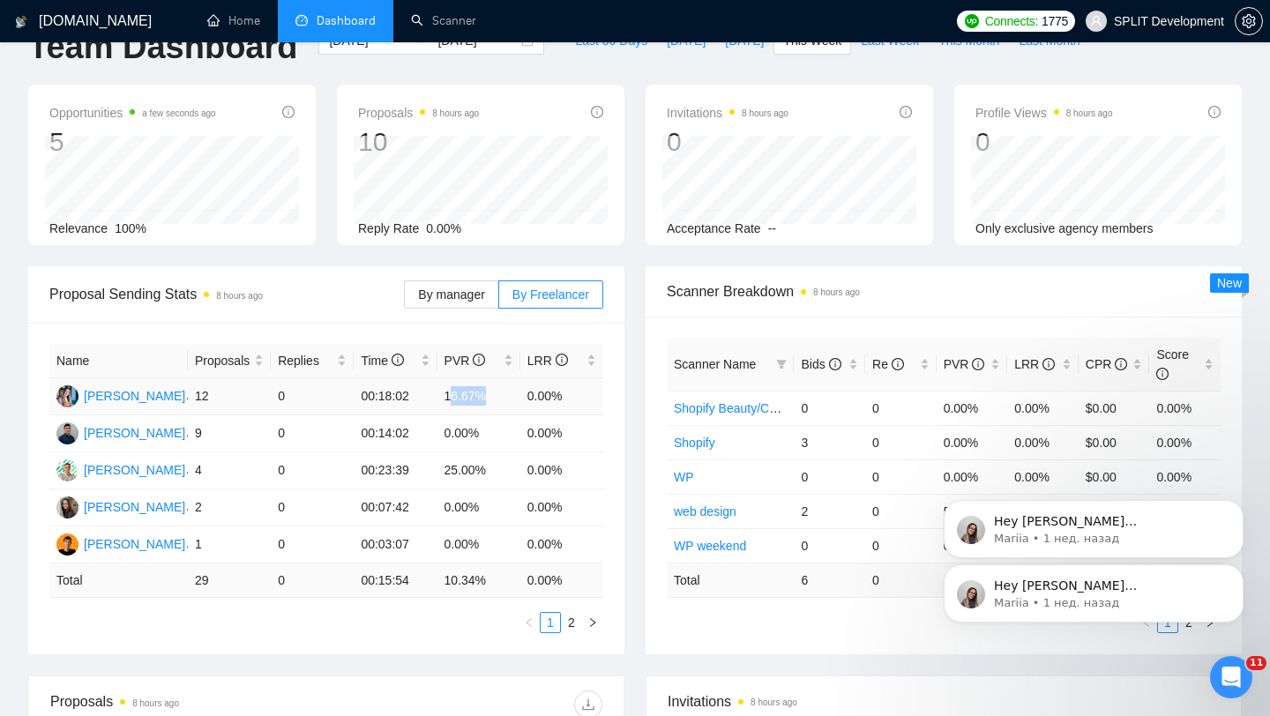
drag, startPoint x: 487, startPoint y: 396, endPoint x: 451, endPoint y: 396, distance: 35.3
click at [451, 396] on td "16.67%" at bounding box center [478, 396] width 83 height 37
drag, startPoint x: 436, startPoint y: 474, endPoint x: 524, endPoint y: 474, distance: 87.3
click at [523, 474] on tr "[PERSON_NAME] 4 0 00:23:39 25.00% 0.00%" at bounding box center [326, 470] width 554 height 37
drag, startPoint x: 196, startPoint y: 433, endPoint x: 454, endPoint y: 431, distance: 258.4
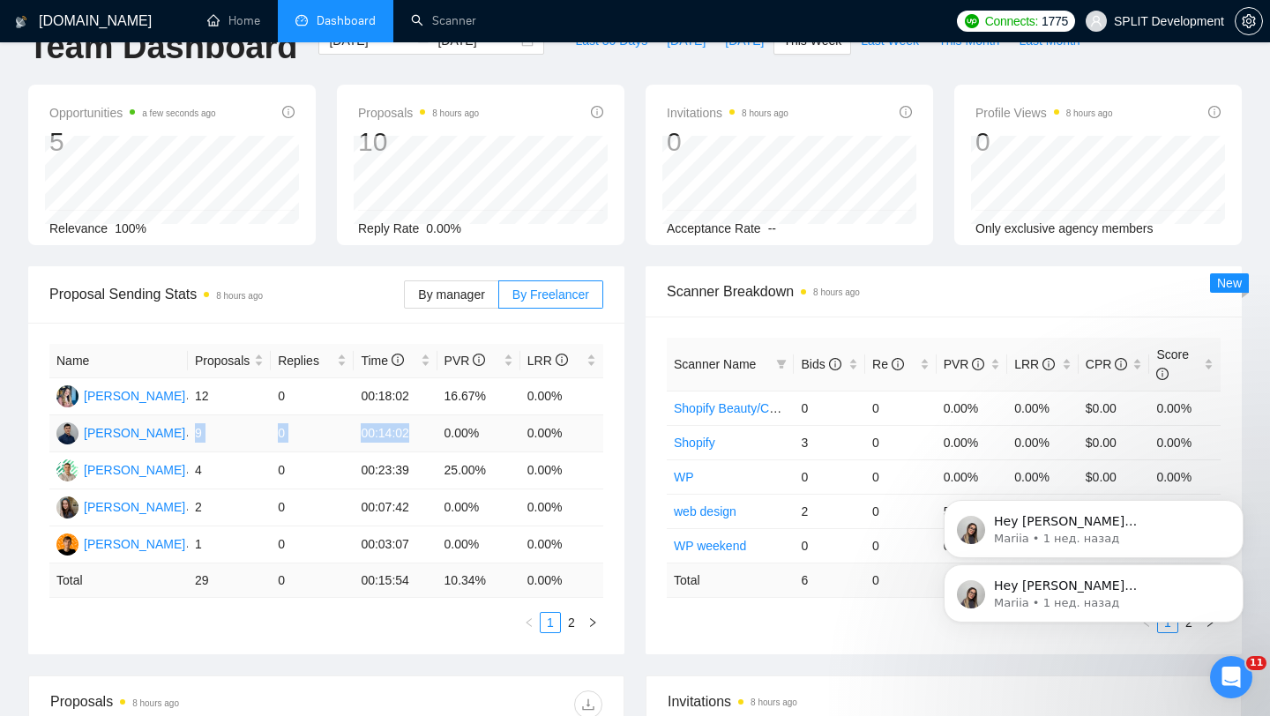
click at [454, 431] on tr "[PERSON_NAME] 9 0 00:14:02 0.00% 0.00%" at bounding box center [326, 433] width 554 height 37
click at [68, 467] on img at bounding box center [67, 470] width 22 height 22
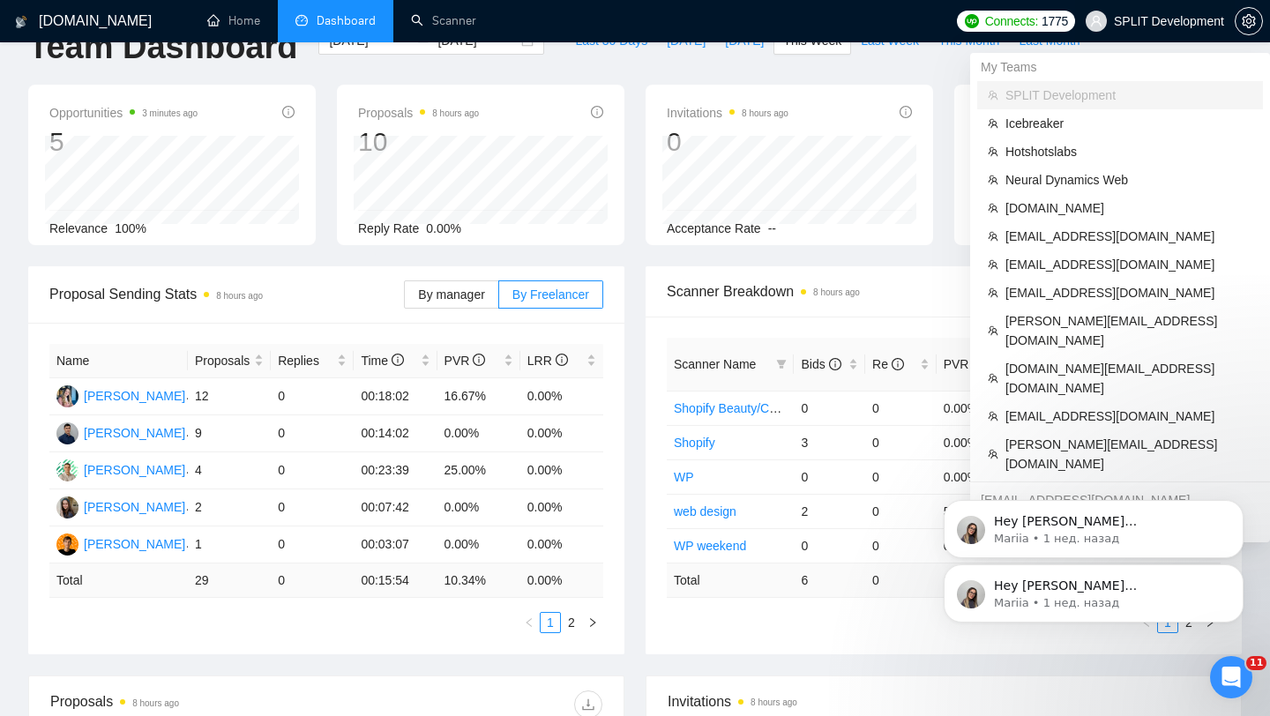
click at [1171, 21] on span "SPLIT Development" at bounding box center [1169, 21] width 110 height 0
click at [1071, 270] on span "[EMAIL_ADDRESS][DOMAIN_NAME]" at bounding box center [1128, 264] width 247 height 19
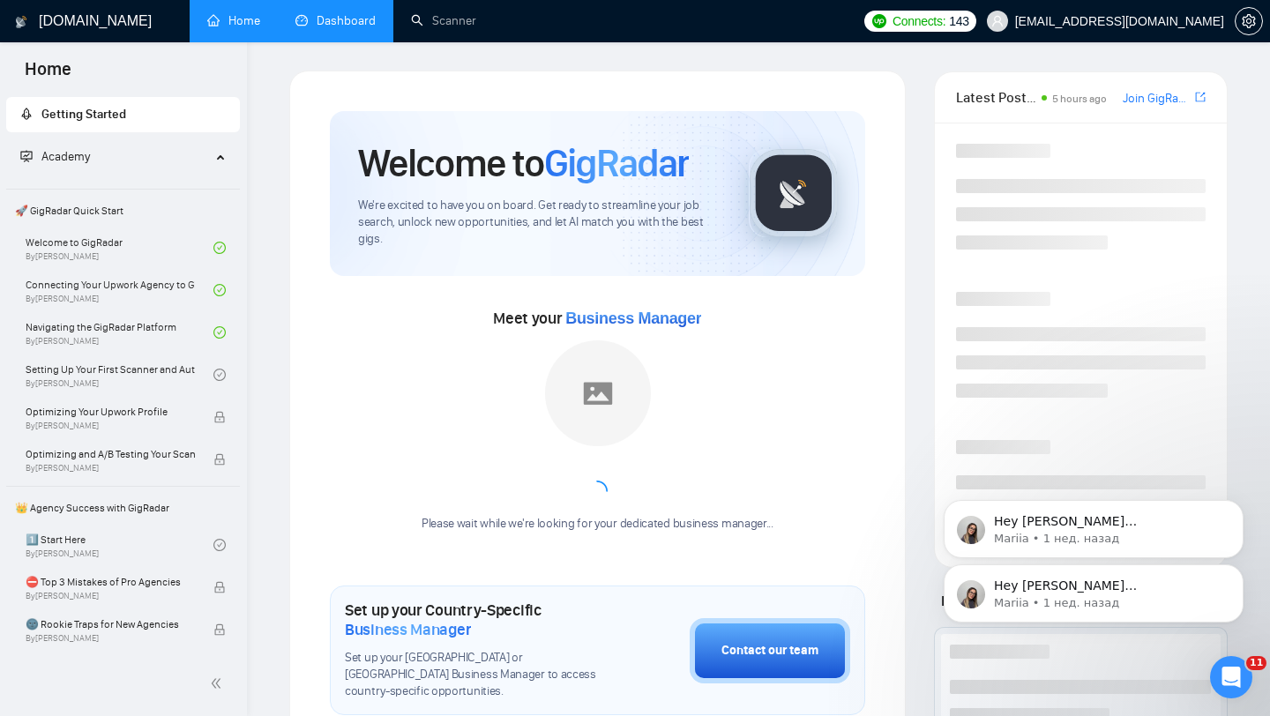
click at [333, 13] on link "Dashboard" at bounding box center [335, 20] width 80 height 15
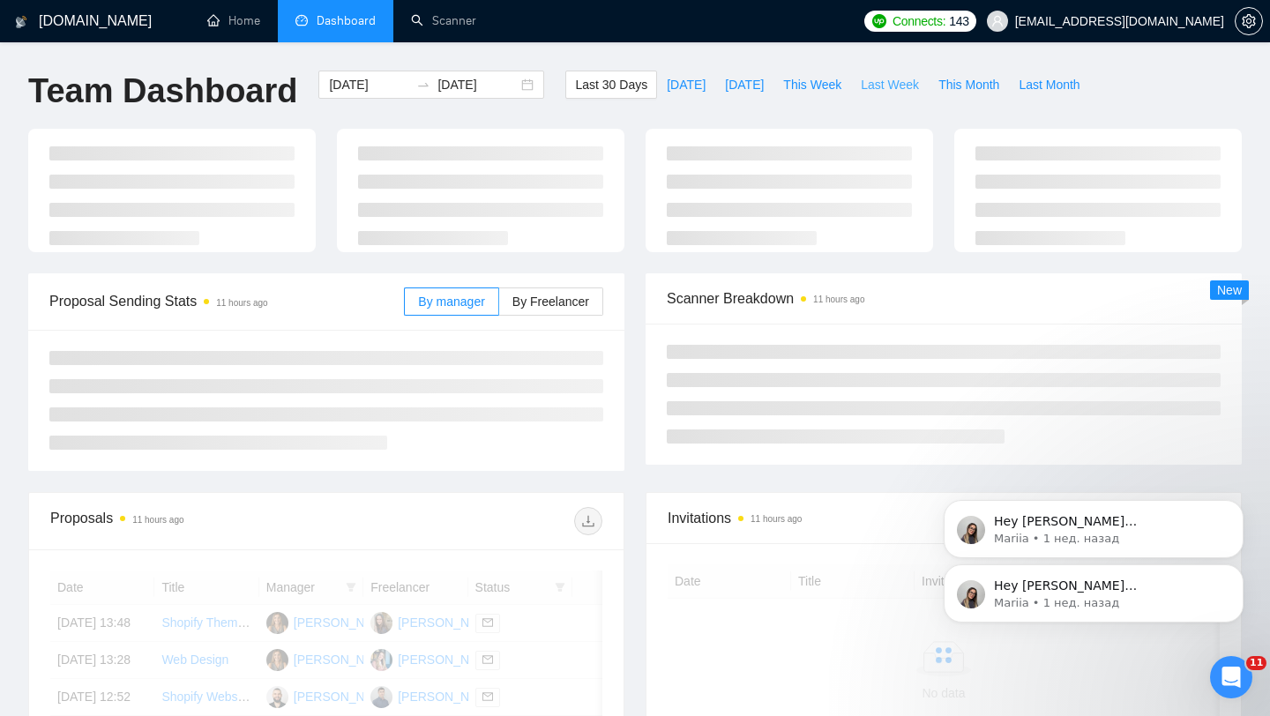
click at [888, 88] on span "Last Week" at bounding box center [890, 84] width 58 height 19
type input "[DATE]"
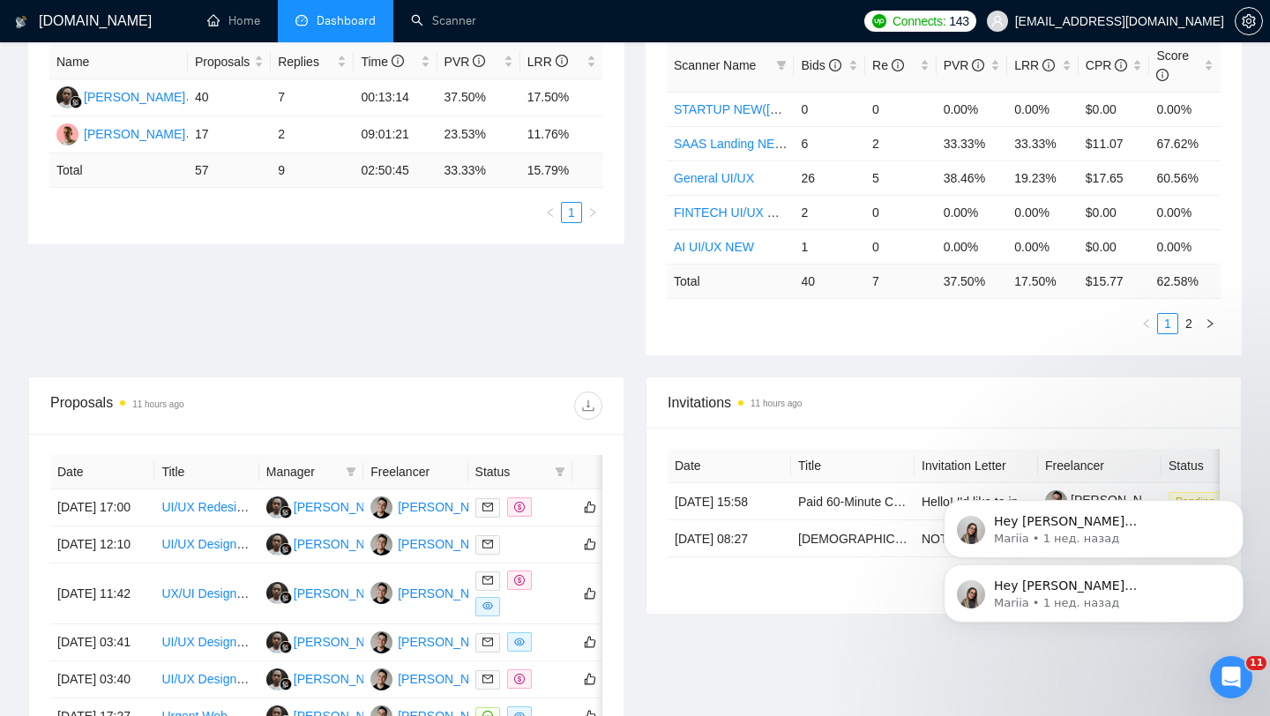
scroll to position [259, 0]
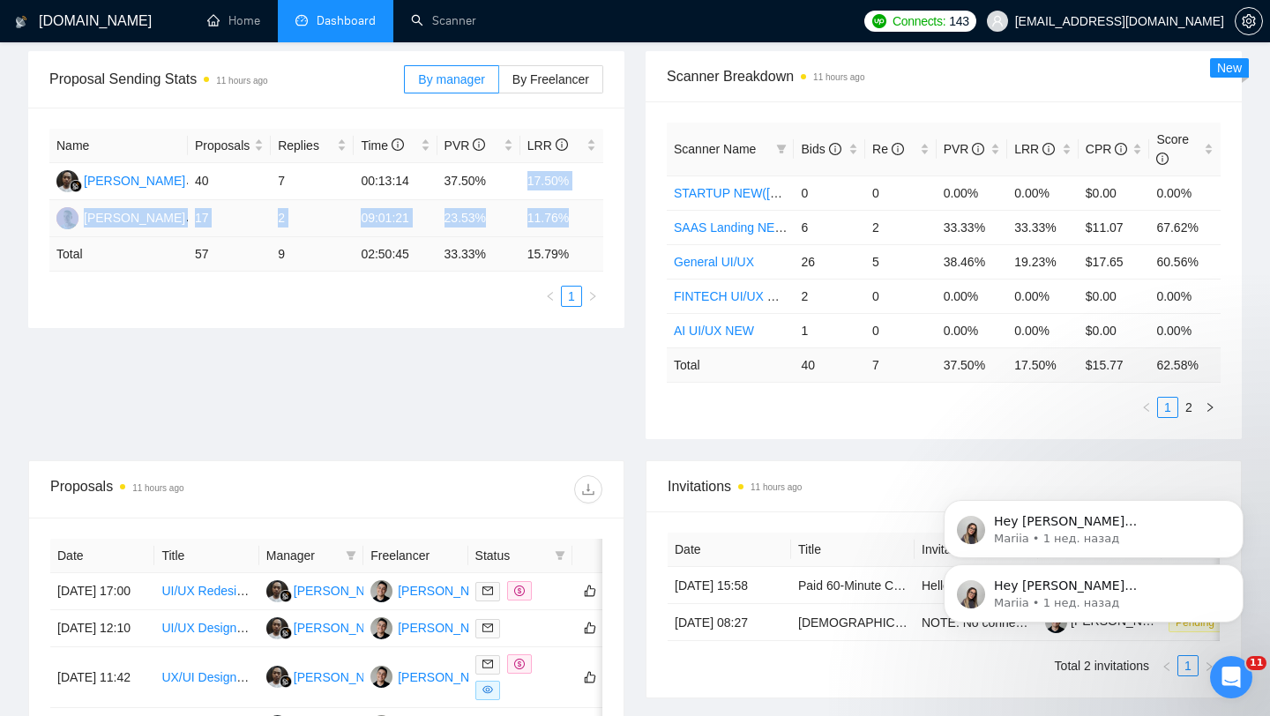
drag, startPoint x: 519, startPoint y: 174, endPoint x: 578, endPoint y: 227, distance: 78.7
click at [578, 227] on tbody "[PERSON_NAME] 40 7 00:13:14 37.50% 17.50% [PERSON_NAME] 17 2 09:01:21 23.53% 11…" at bounding box center [326, 200] width 554 height 74
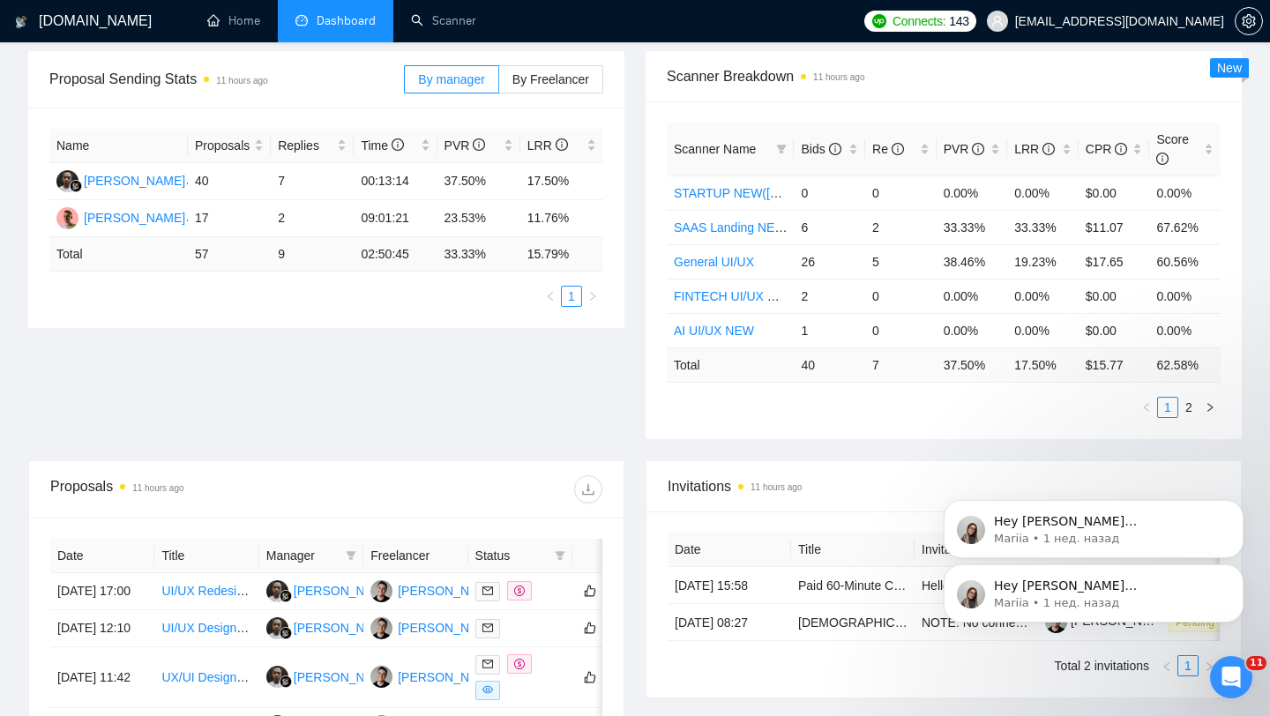
click at [627, 222] on div "Proposal Sending Stats 11 hours ago By manager By Freelancer Name Proposals Rep…" at bounding box center [326, 189] width 617 height 277
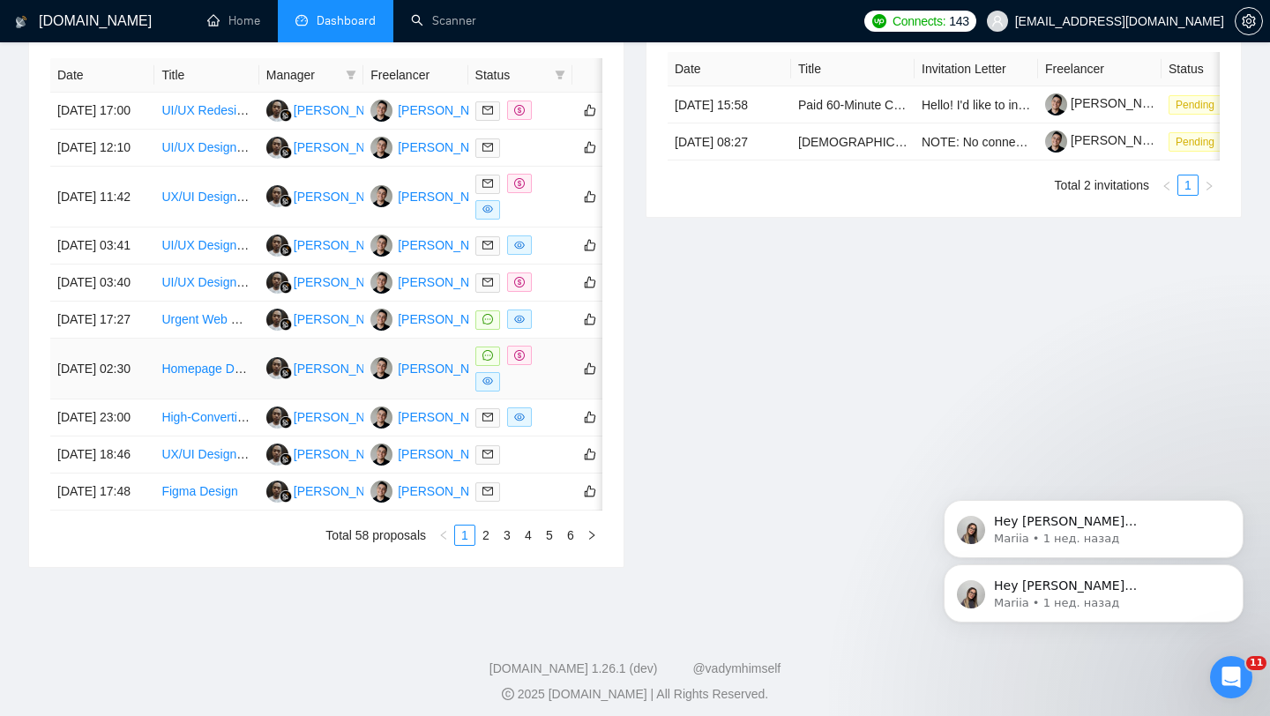
scroll to position [690, 0]
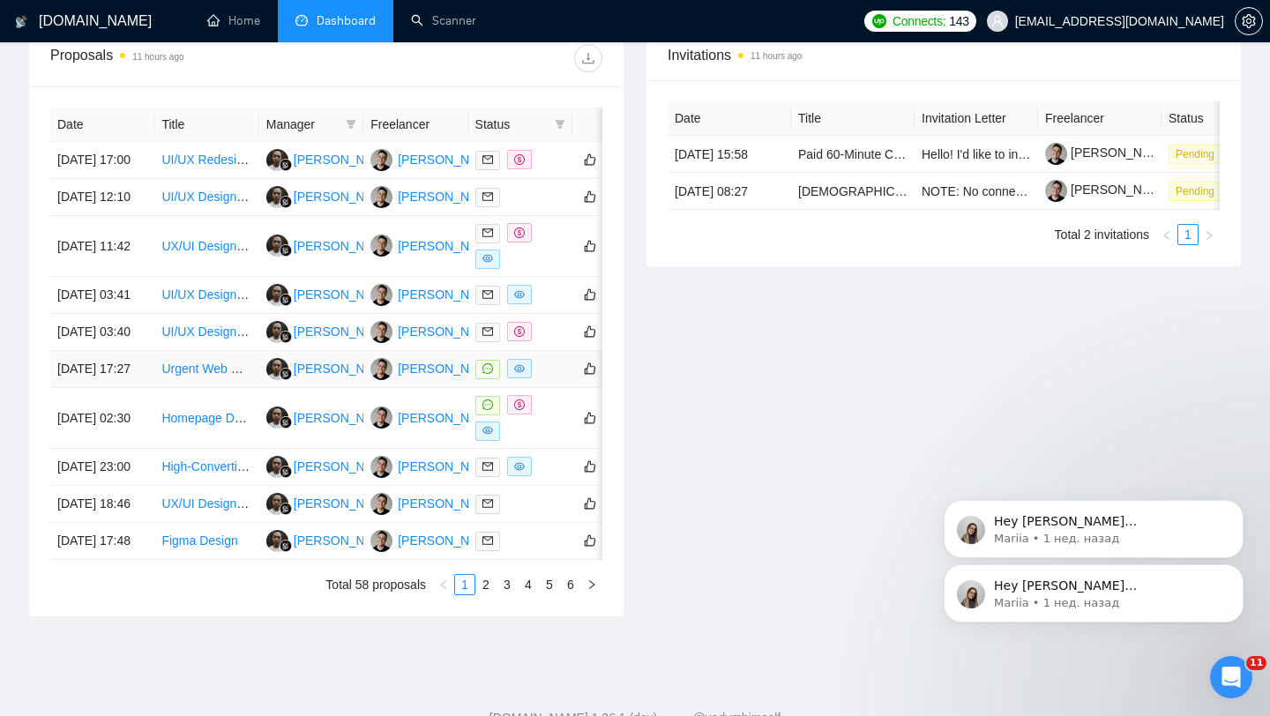
click at [551, 379] on div at bounding box center [520, 369] width 90 height 20
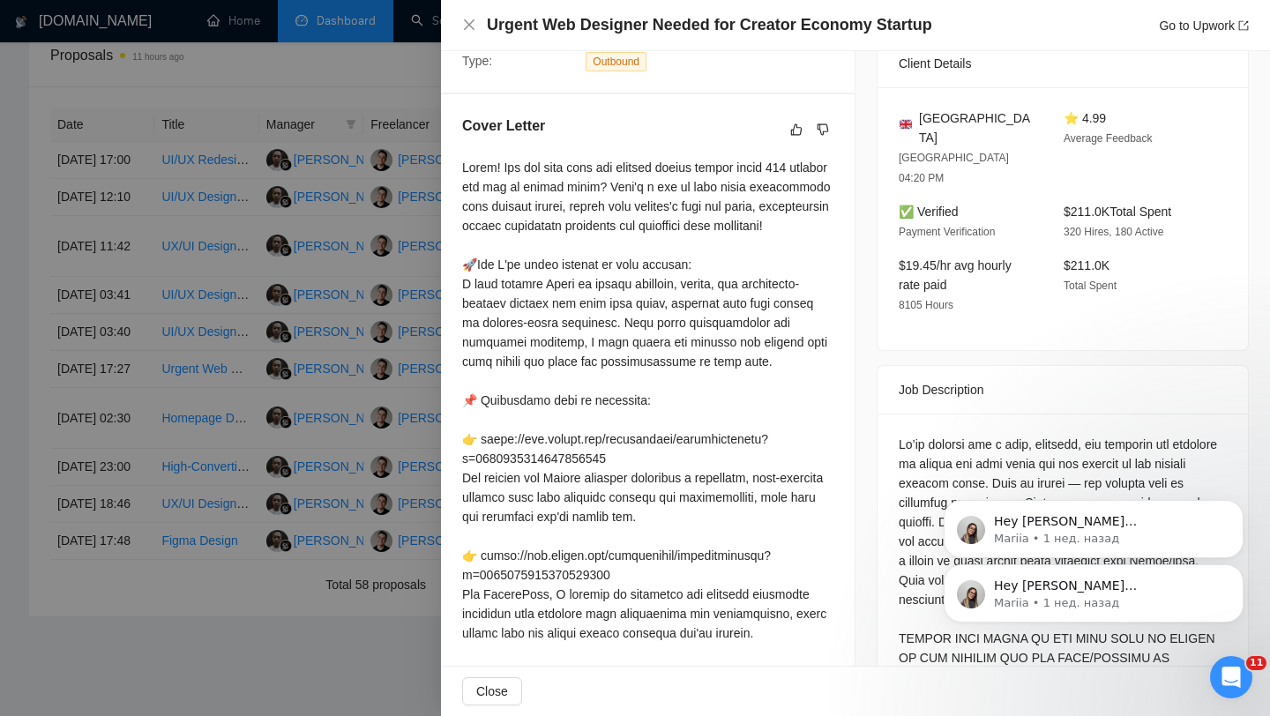
scroll to position [402, 0]
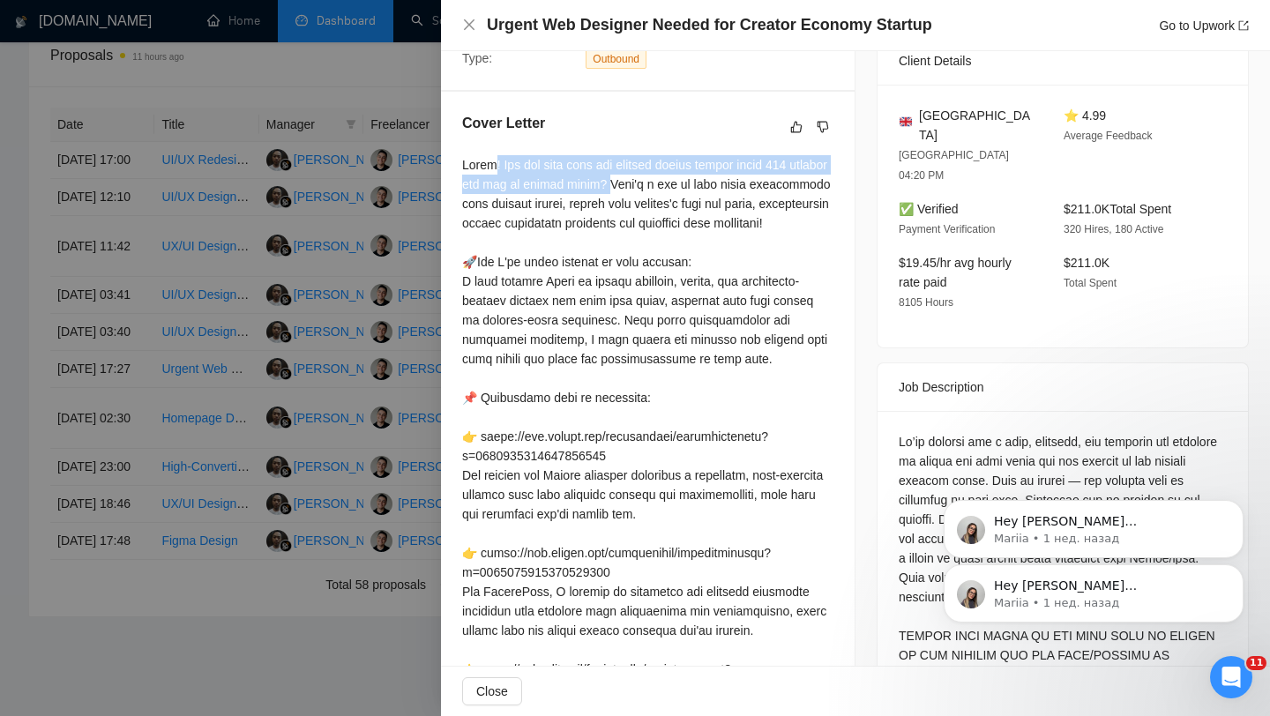
drag, startPoint x: 492, startPoint y: 184, endPoint x: 654, endPoint y: 205, distance: 163.5
click at [654, 205] on div at bounding box center [647, 543] width 371 height 776
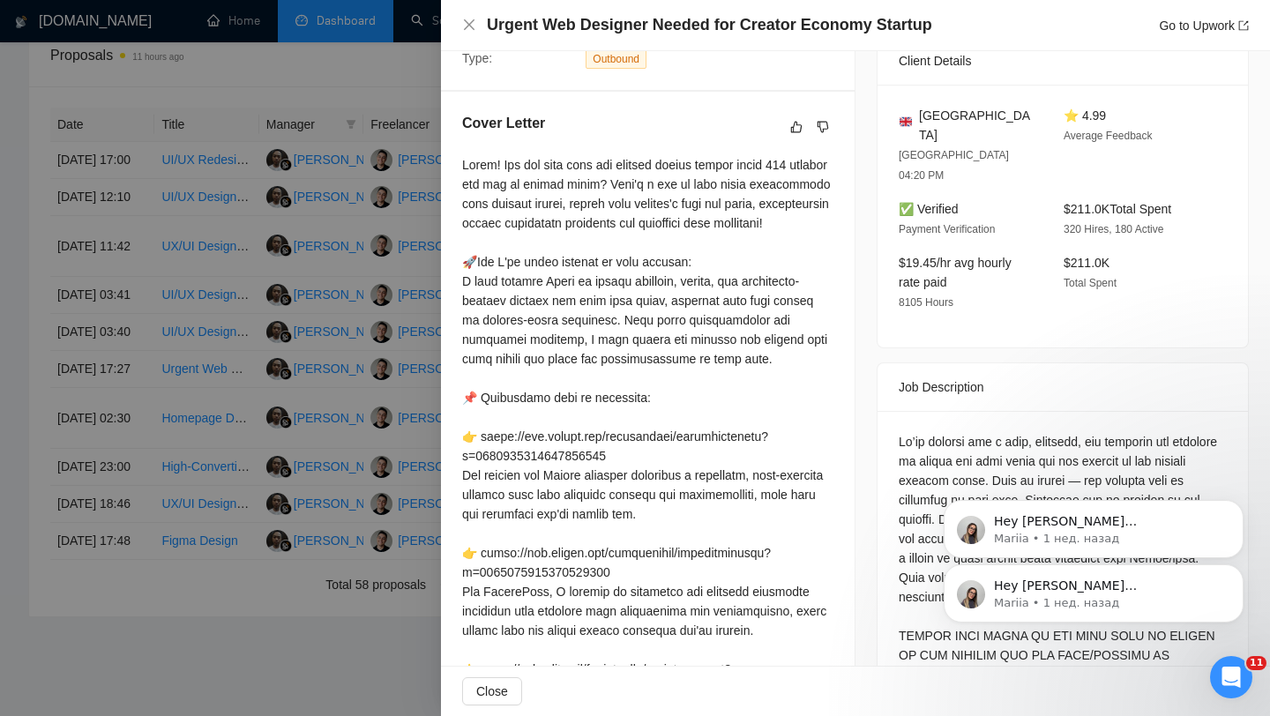
click at [698, 259] on div at bounding box center [647, 543] width 371 height 776
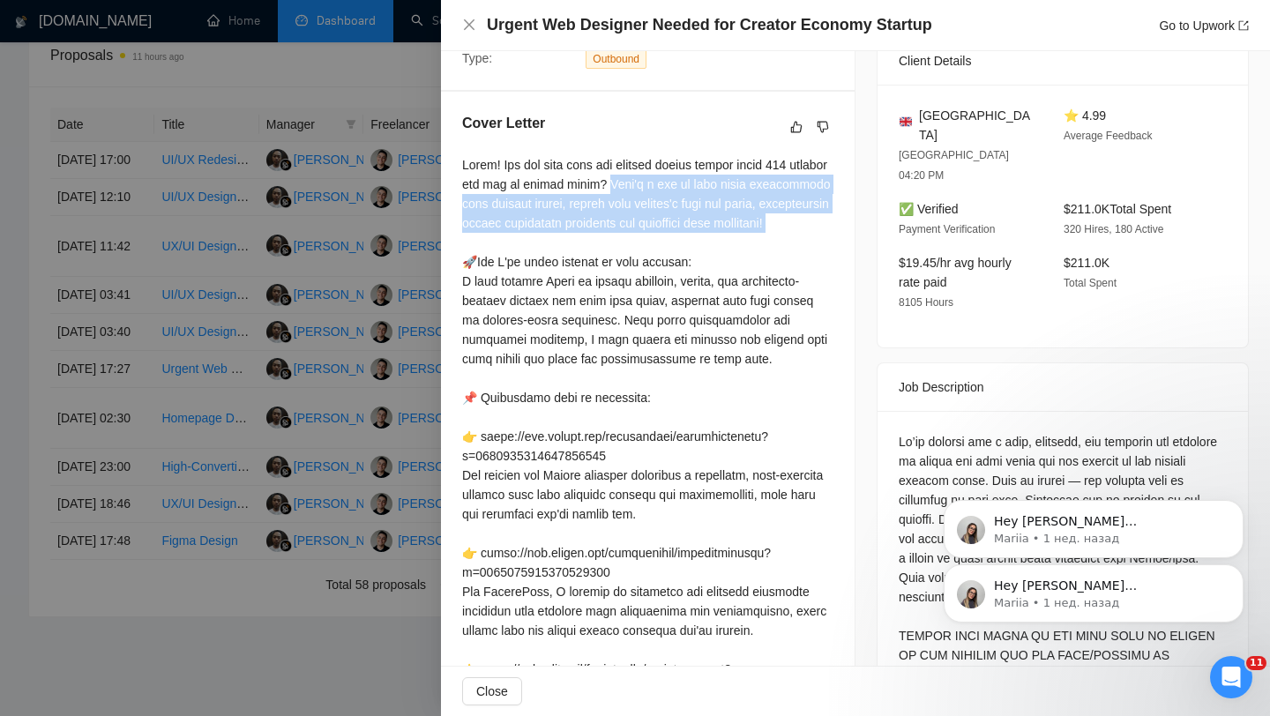
drag, startPoint x: 653, startPoint y: 200, endPoint x: 565, endPoint y: 272, distance: 113.5
click at [565, 272] on div at bounding box center [647, 543] width 371 height 776
click at [554, 269] on div at bounding box center [554, 269] width 0 height 0
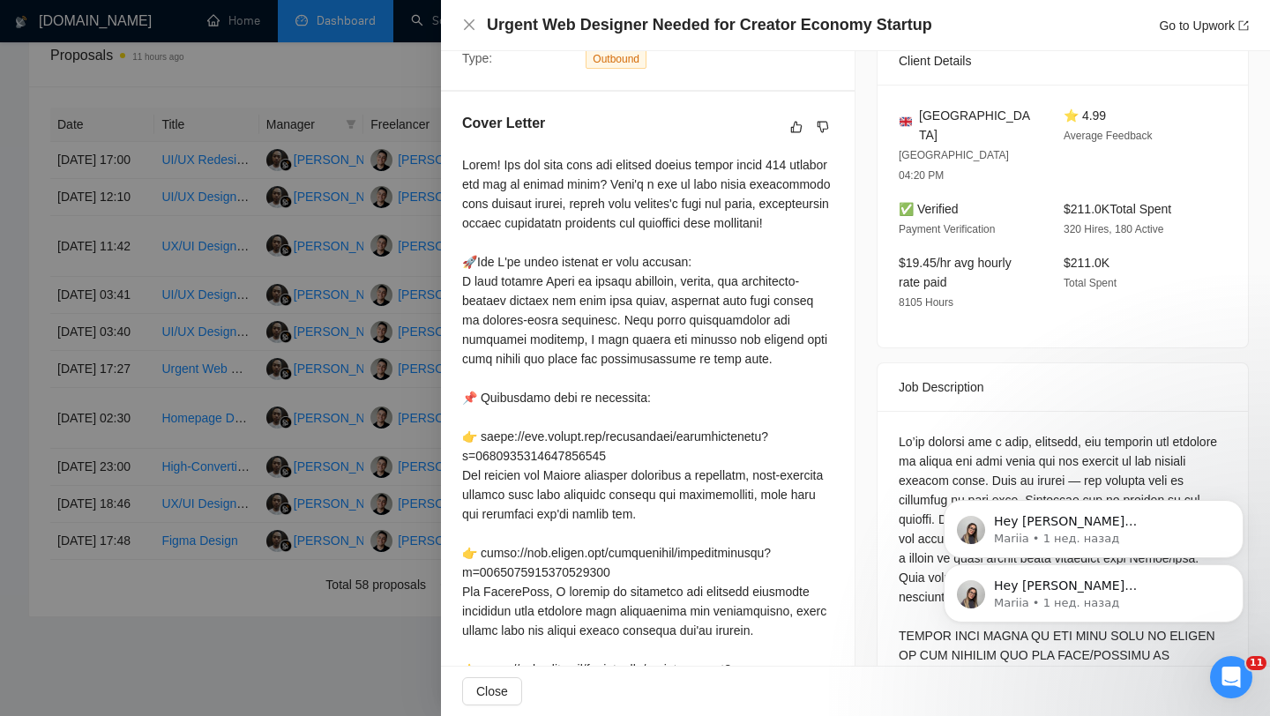
click at [482, 200] on div at bounding box center [647, 543] width 371 height 776
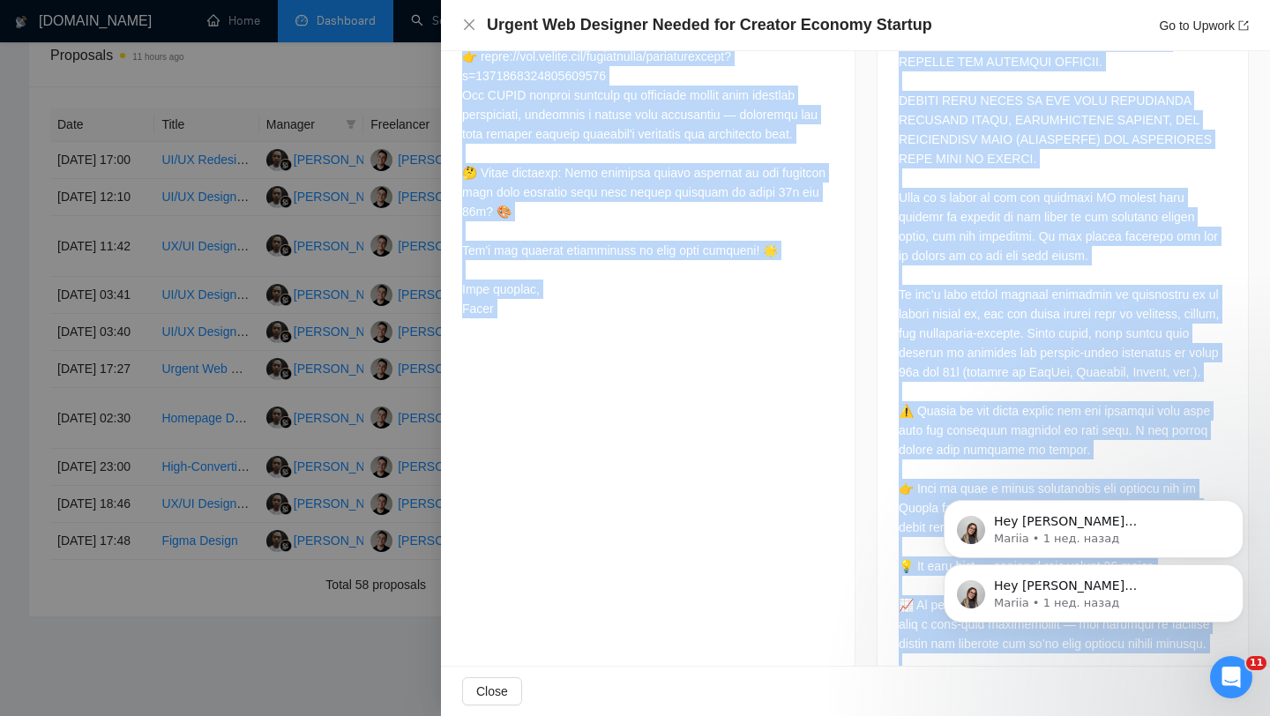
scroll to position [1121, 0]
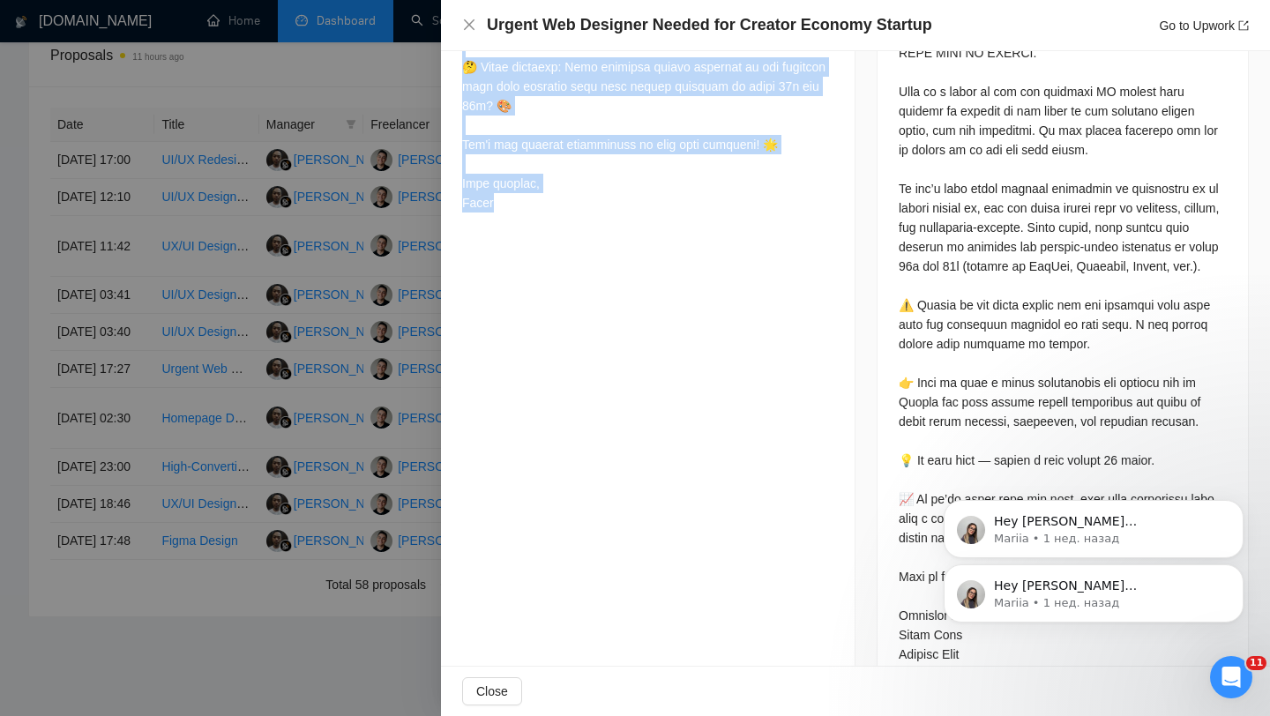
drag, startPoint x: 460, startPoint y: 175, endPoint x: 523, endPoint y: 268, distance: 111.8
copy div "Lorem! Ips dol sita cons adi elitsed doeius tempor incid 187 utlabor etd mag al…"
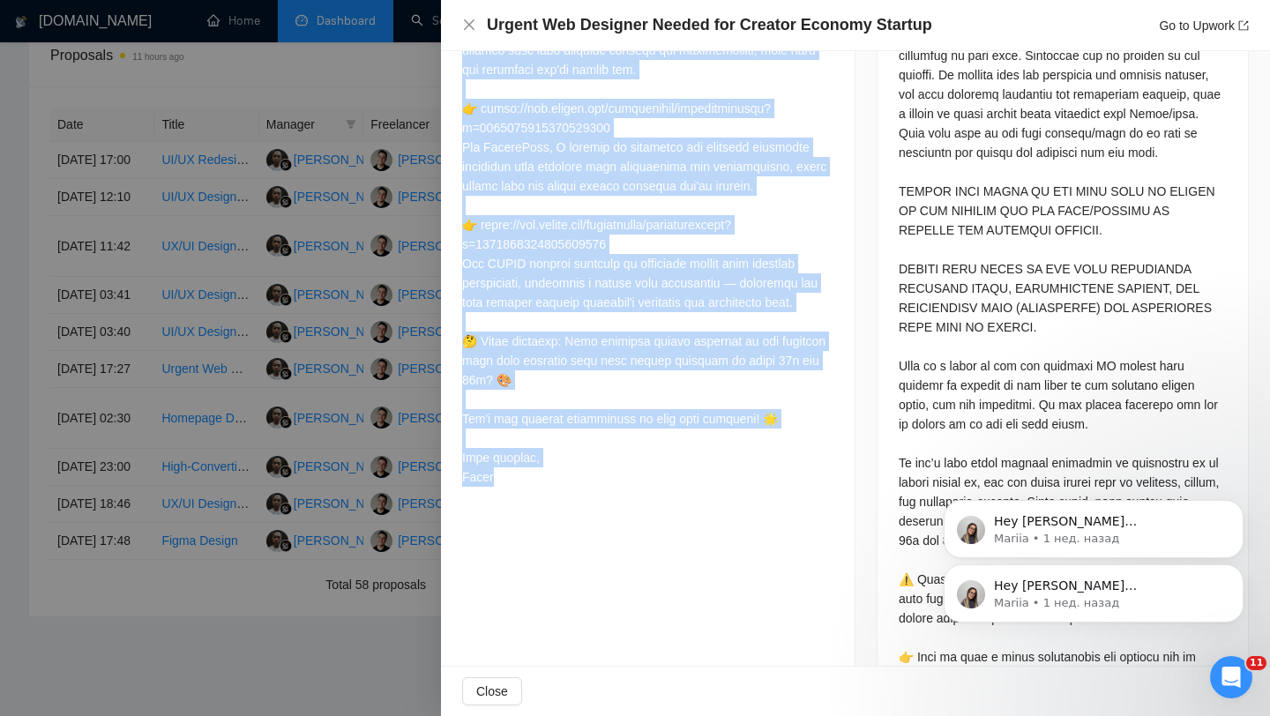
scroll to position [661, 0]
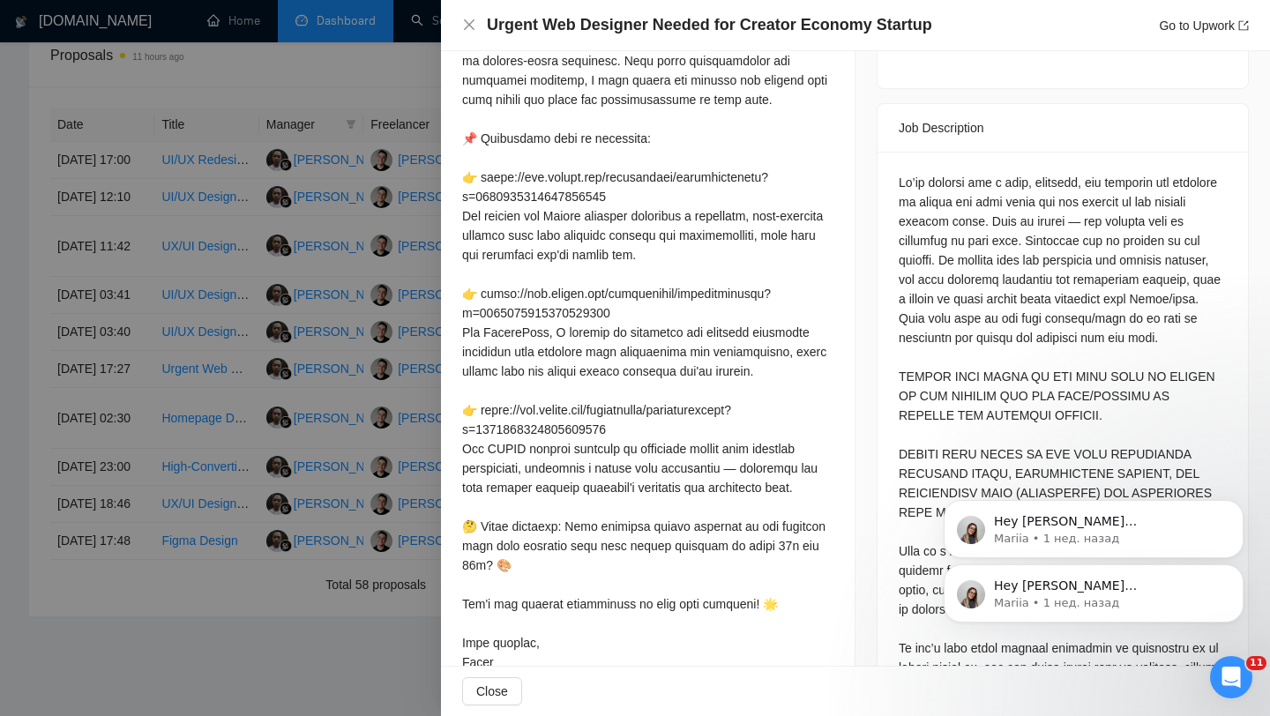
click at [354, 167] on div at bounding box center [635, 358] width 1270 height 716
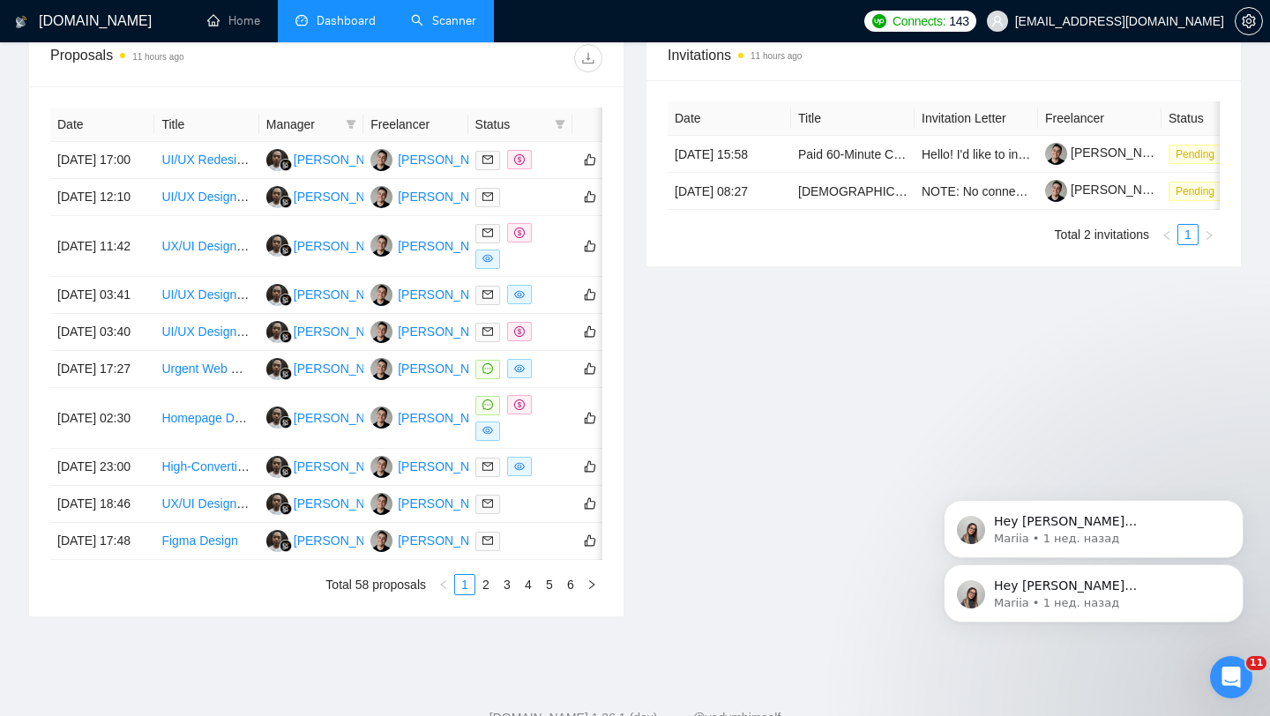
click at [436, 24] on link "Scanner" at bounding box center [443, 20] width 65 height 15
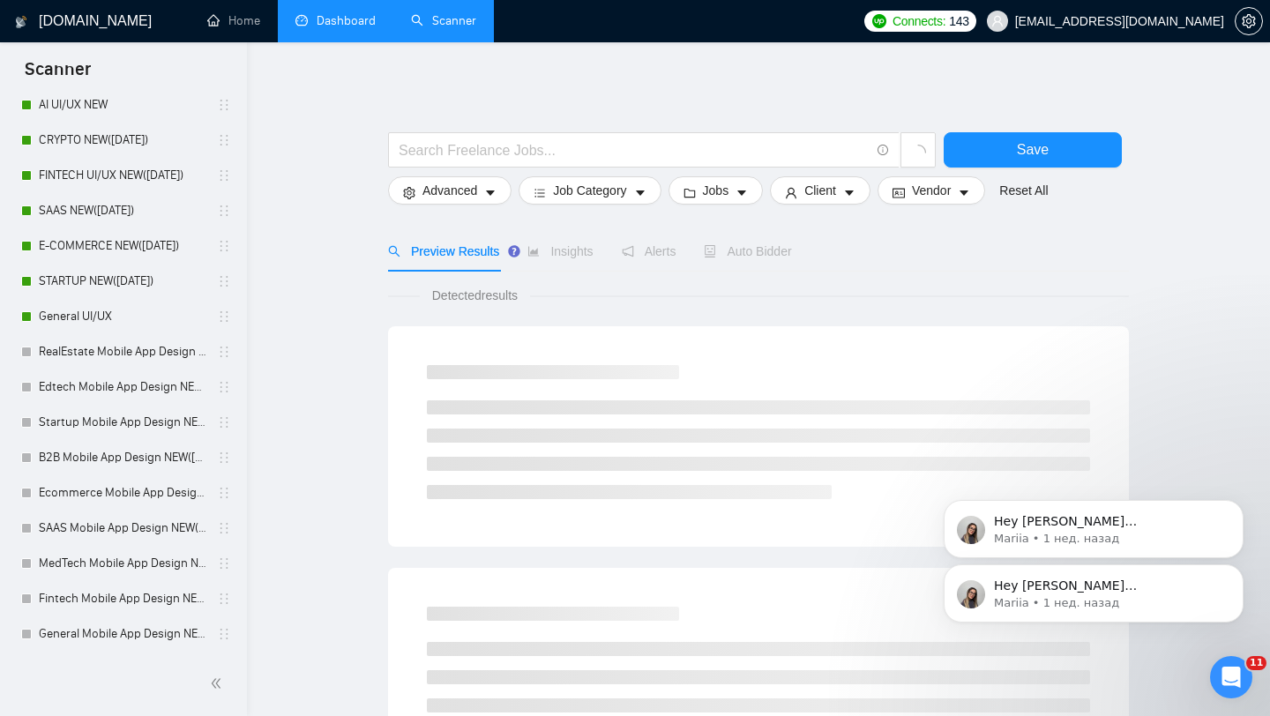
scroll to position [4, 0]
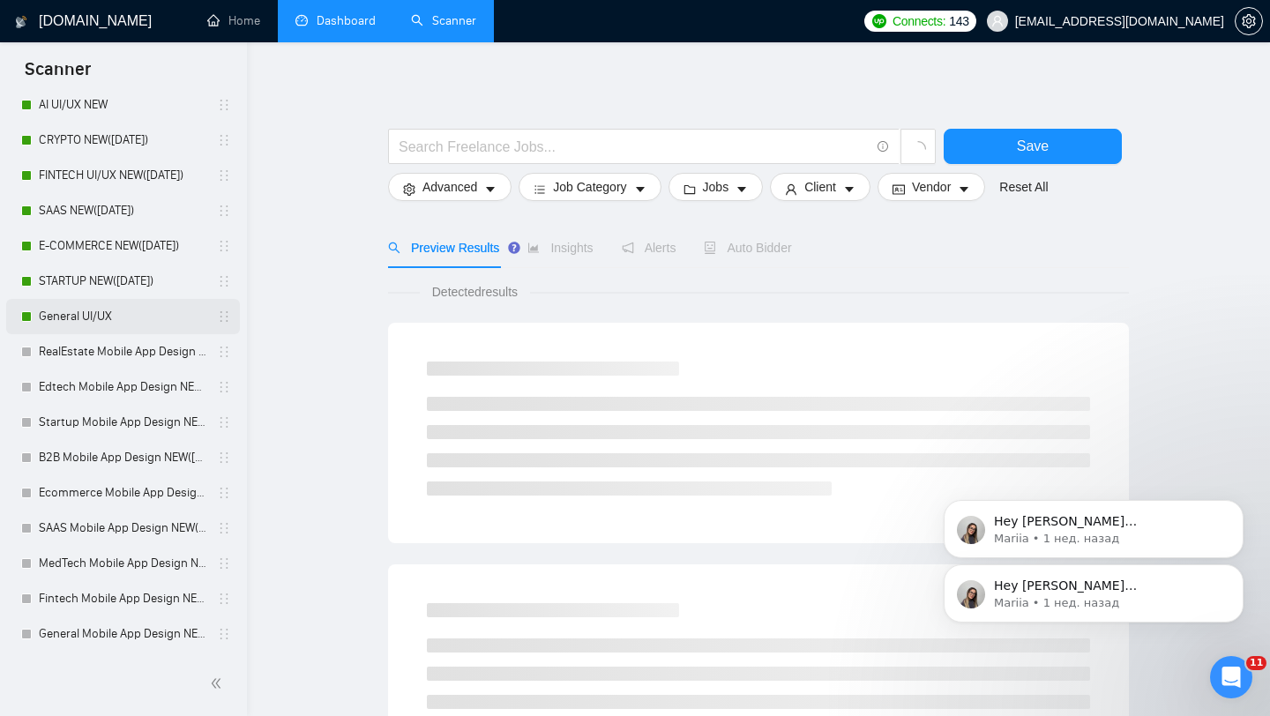
click at [102, 304] on link "General UI/UX" at bounding box center [123, 316] width 168 height 35
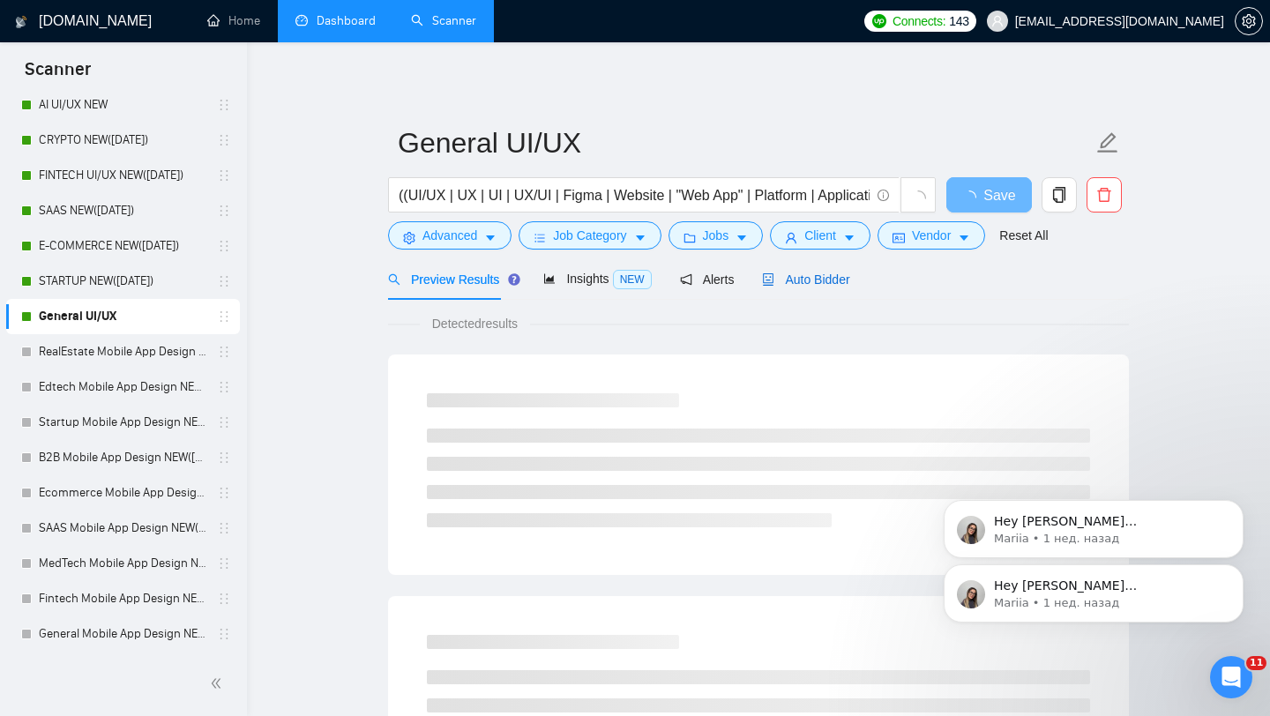
click at [816, 287] on div "Auto Bidder" at bounding box center [805, 279] width 87 height 19
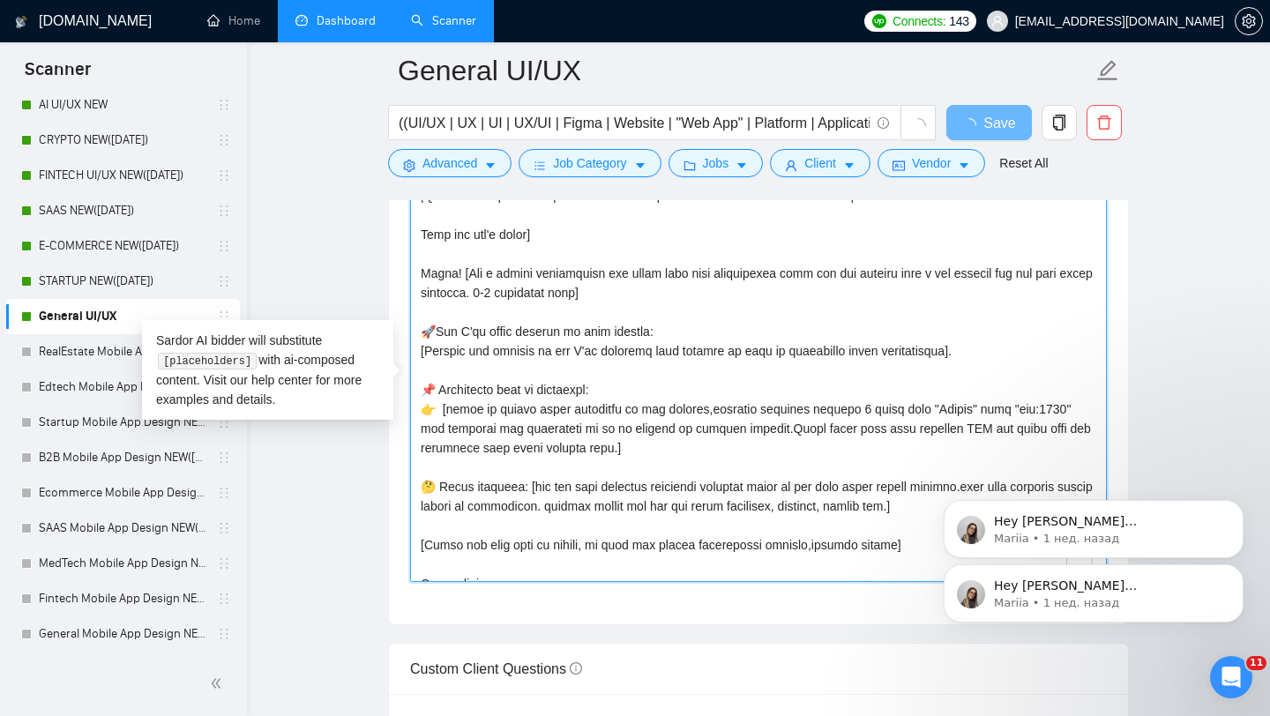
scroll to position [446, 0]
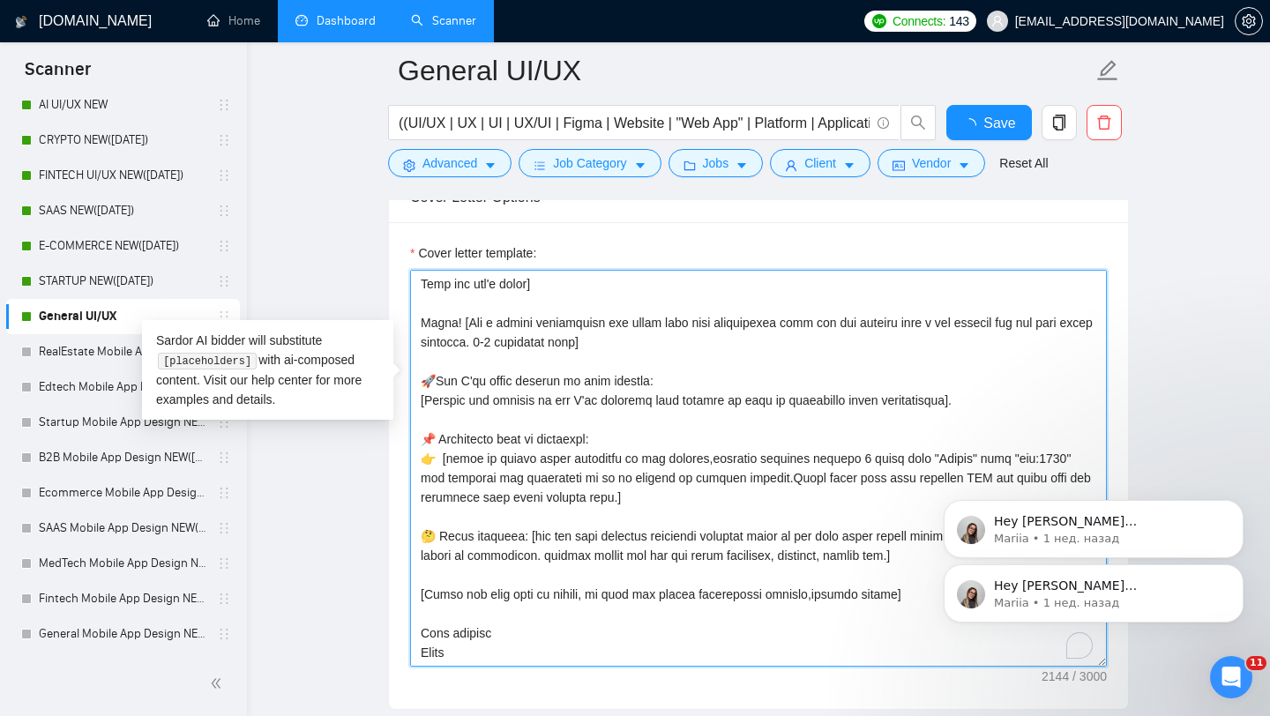
drag, startPoint x: 419, startPoint y: 268, endPoint x: 501, endPoint y: 622, distance: 363.0
click at [501, 622] on textarea "Cover letter template:" at bounding box center [758, 468] width 697 height 397
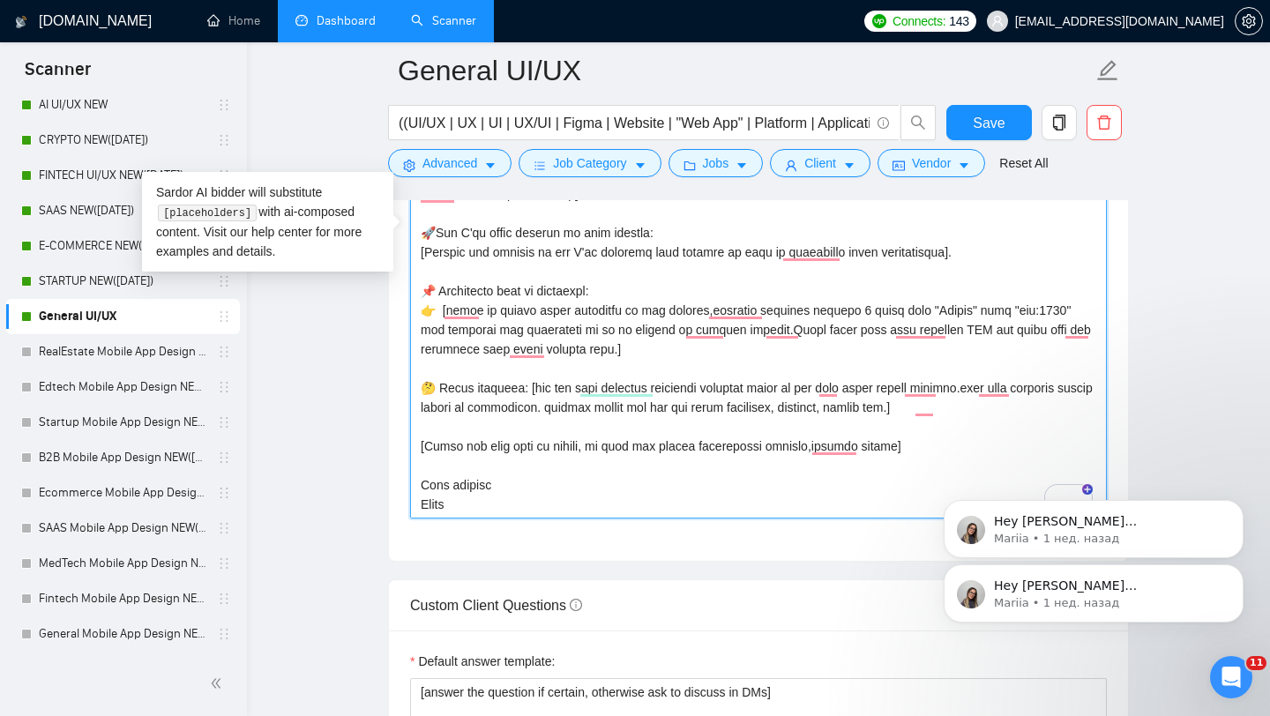
drag, startPoint x: 462, startPoint y: 536, endPoint x: 414, endPoint y: 205, distance: 334.2
click at [414, 205] on div "Cover Letter Options Cover letter template:" at bounding box center [758, 292] width 741 height 539
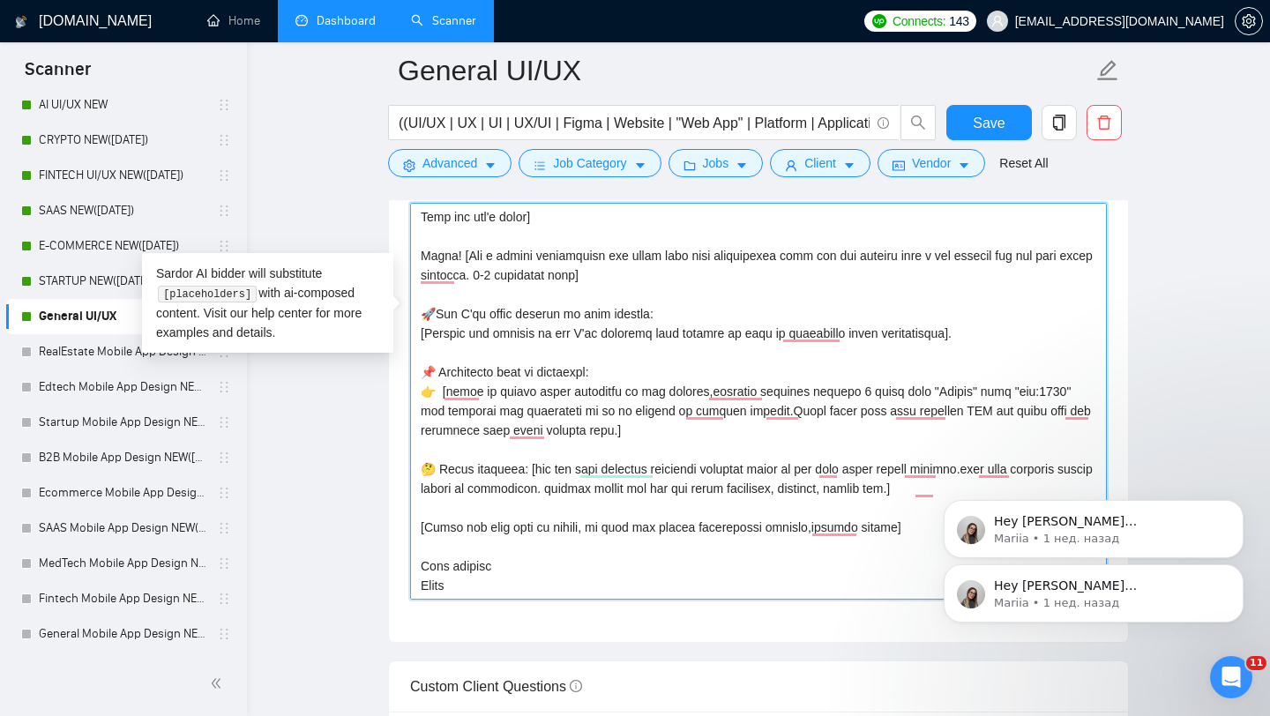
scroll to position [1976, 0]
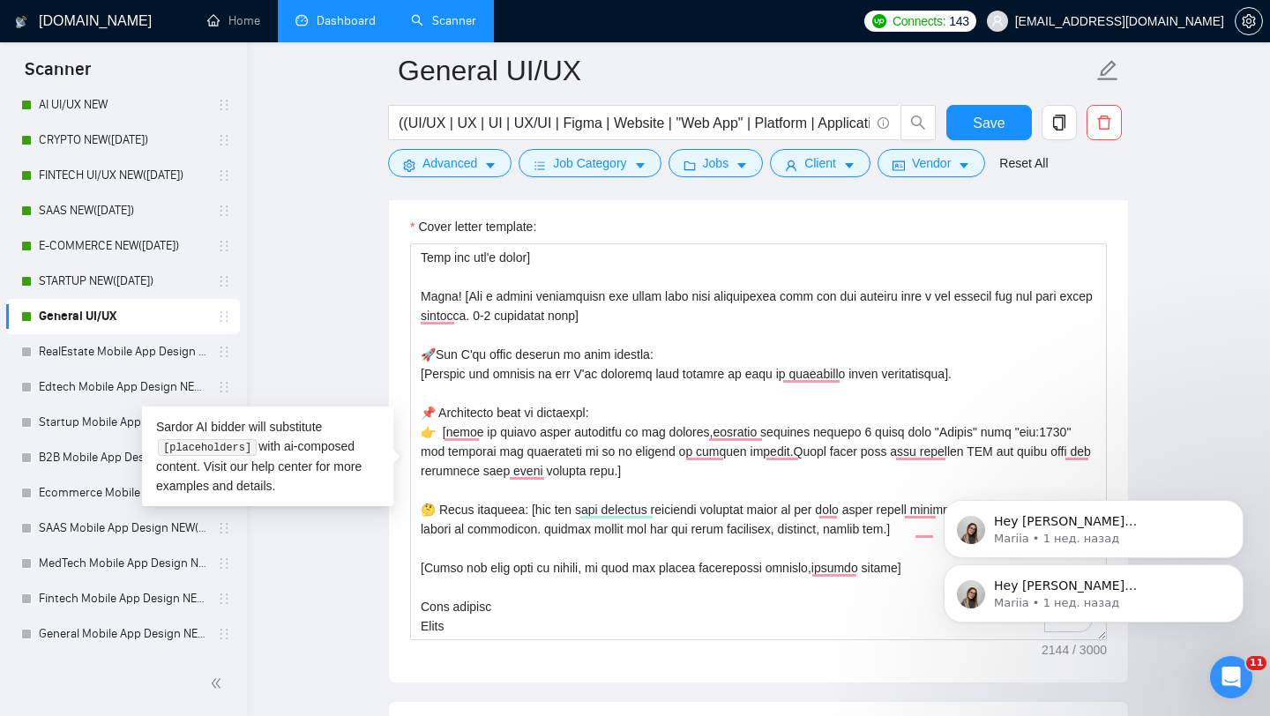
click at [304, 257] on main "General UI/UX ((UI/UX | UX | UI | UX/UI | Figma | Website | "Web App" | Platfor…" at bounding box center [758, 635] width 966 height 5082
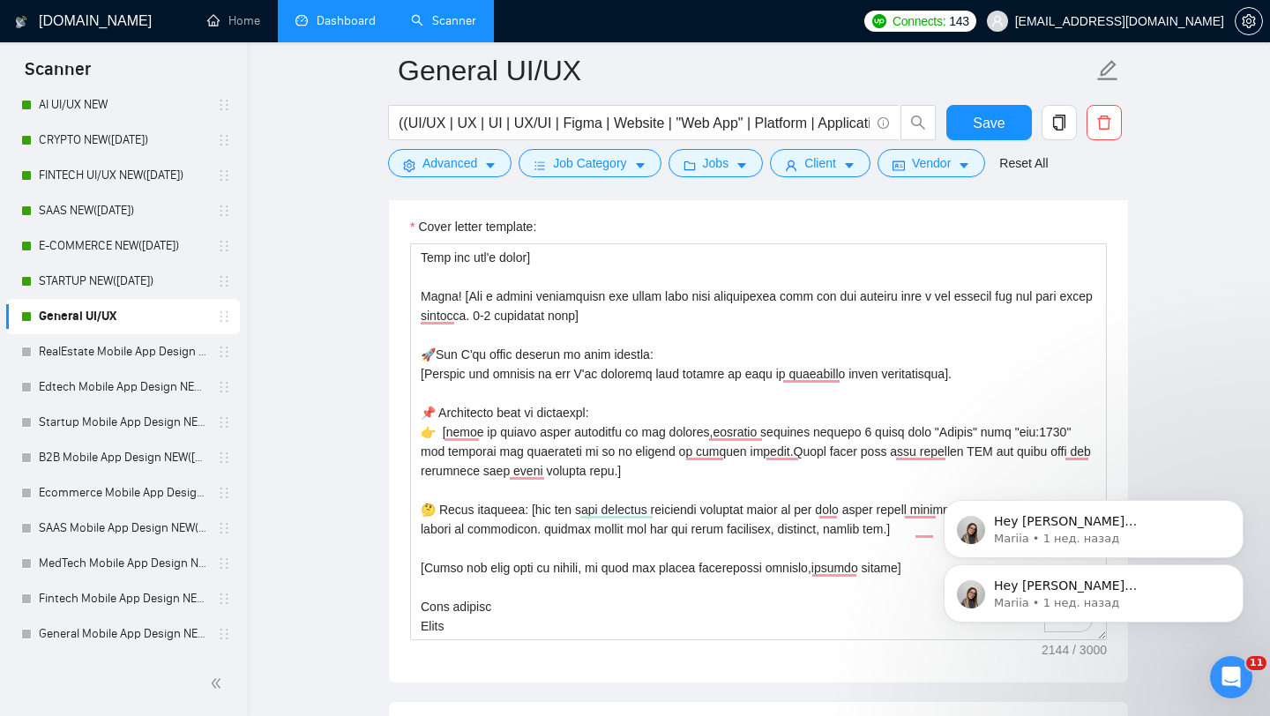
click at [1173, 21] on span "[EMAIL_ADDRESS][DOMAIN_NAME]" at bounding box center [1119, 21] width 209 height 0
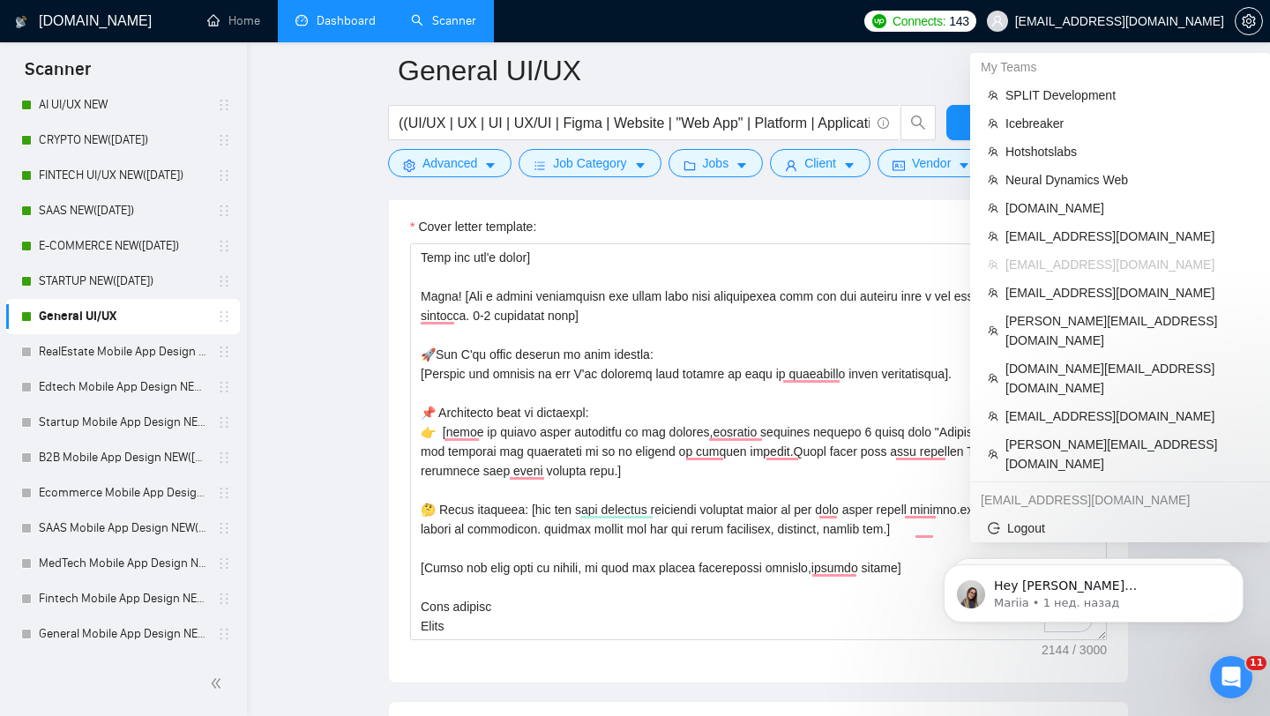
click at [1140, 11] on span "[EMAIL_ADDRESS][DOMAIN_NAME]" at bounding box center [1105, 21] width 258 height 56
click at [1048, 207] on span "[DOMAIN_NAME]" at bounding box center [1128, 207] width 247 height 19
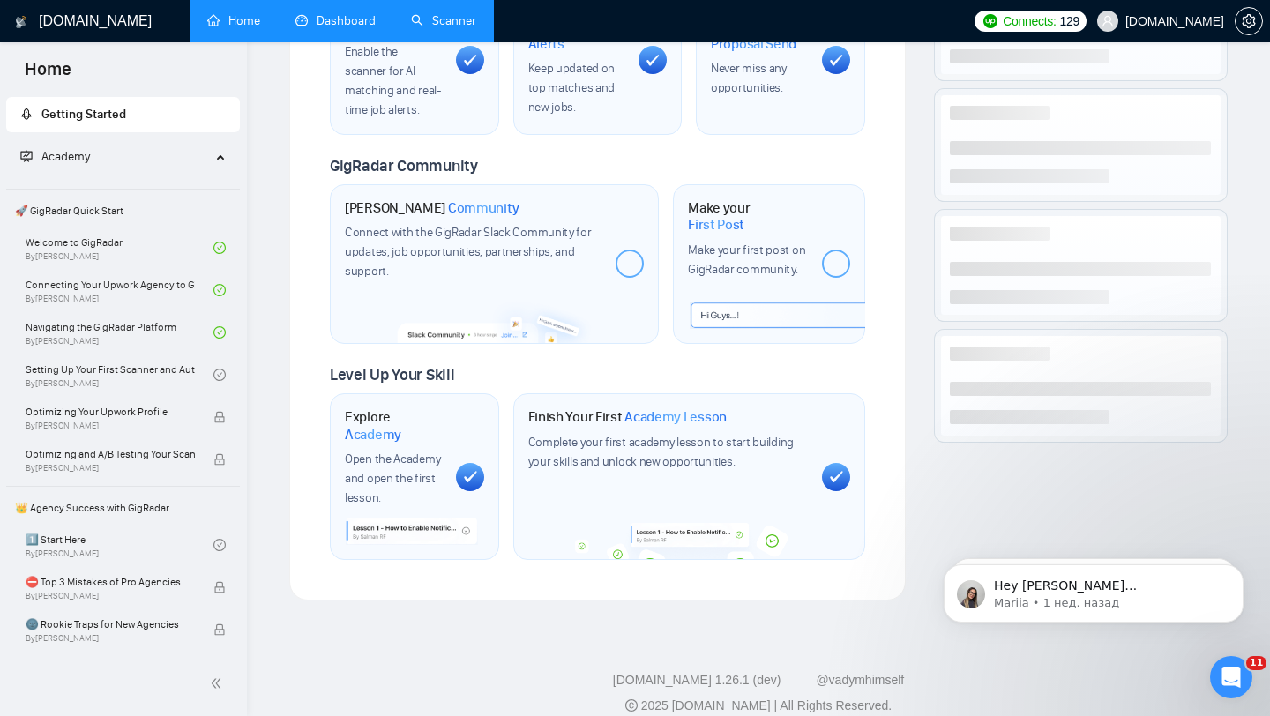
click at [336, 14] on link "Dashboard" at bounding box center [335, 20] width 80 height 15
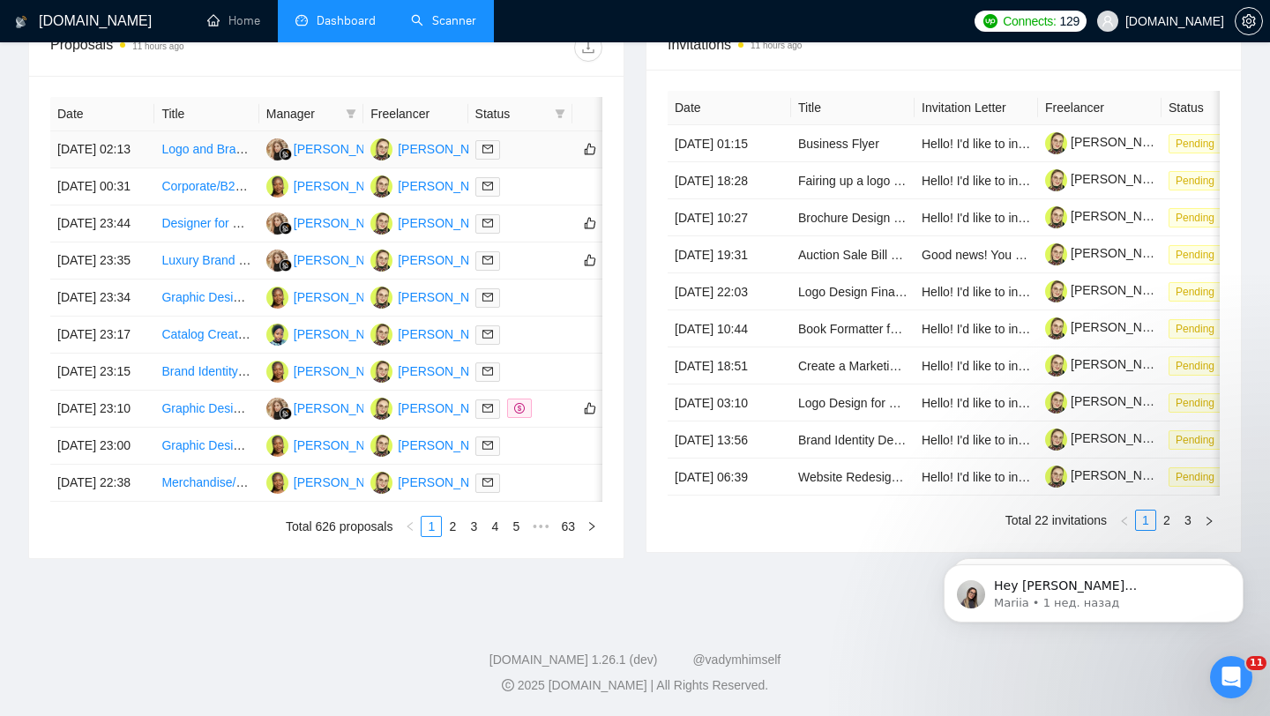
scroll to position [735, 0]
click at [523, 139] on div at bounding box center [520, 149] width 90 height 20
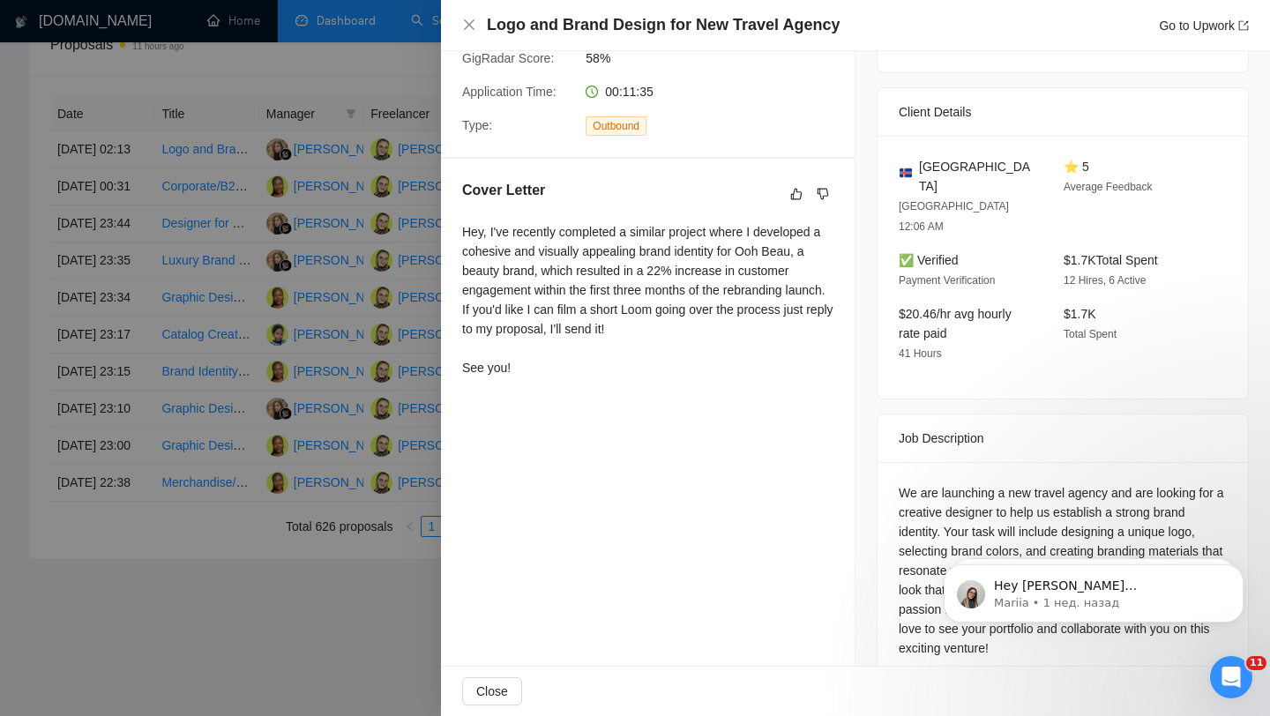
scroll to position [743, 0]
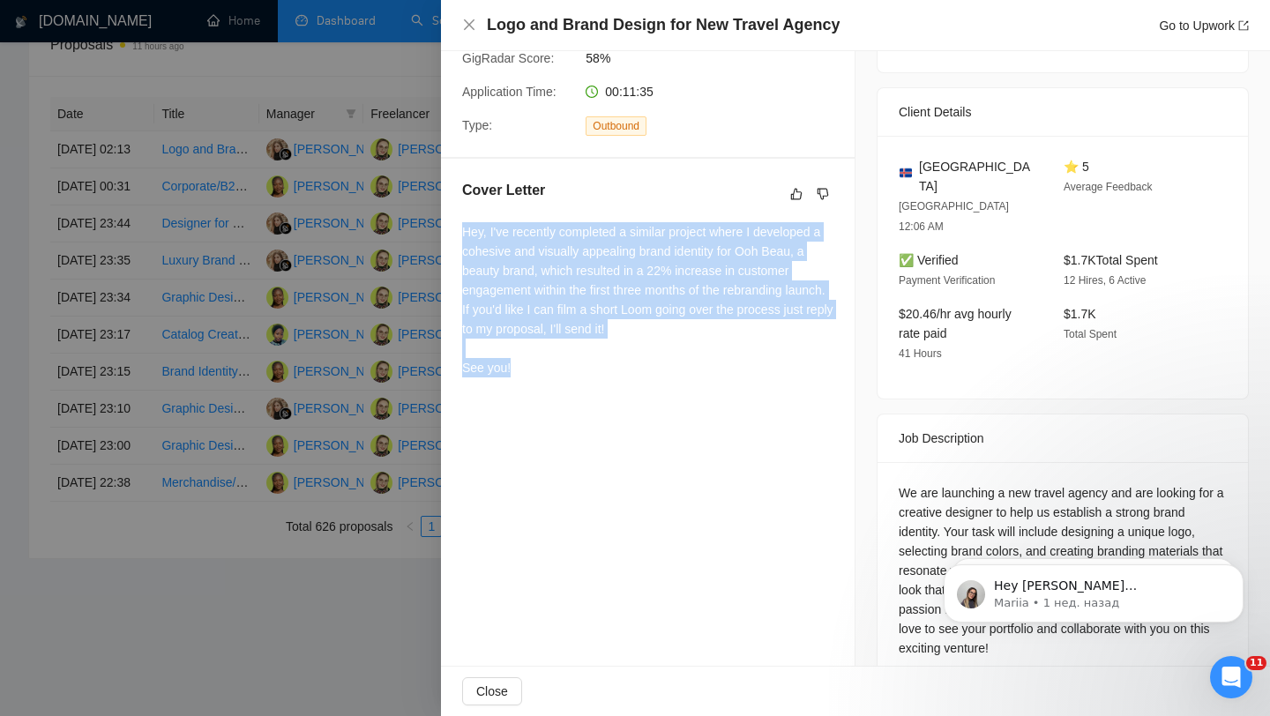
drag, startPoint x: 453, startPoint y: 219, endPoint x: 524, endPoint y: 367, distance: 164.1
click at [524, 367] on div "Cover Letter Hey, I've recently completed a similar project where I developed a…" at bounding box center [648, 282] width 414 height 247
copy div "Hey, I've recently completed a similar project where I developed a cohesive and…"
